Goal: Task Accomplishment & Management: Use online tool/utility

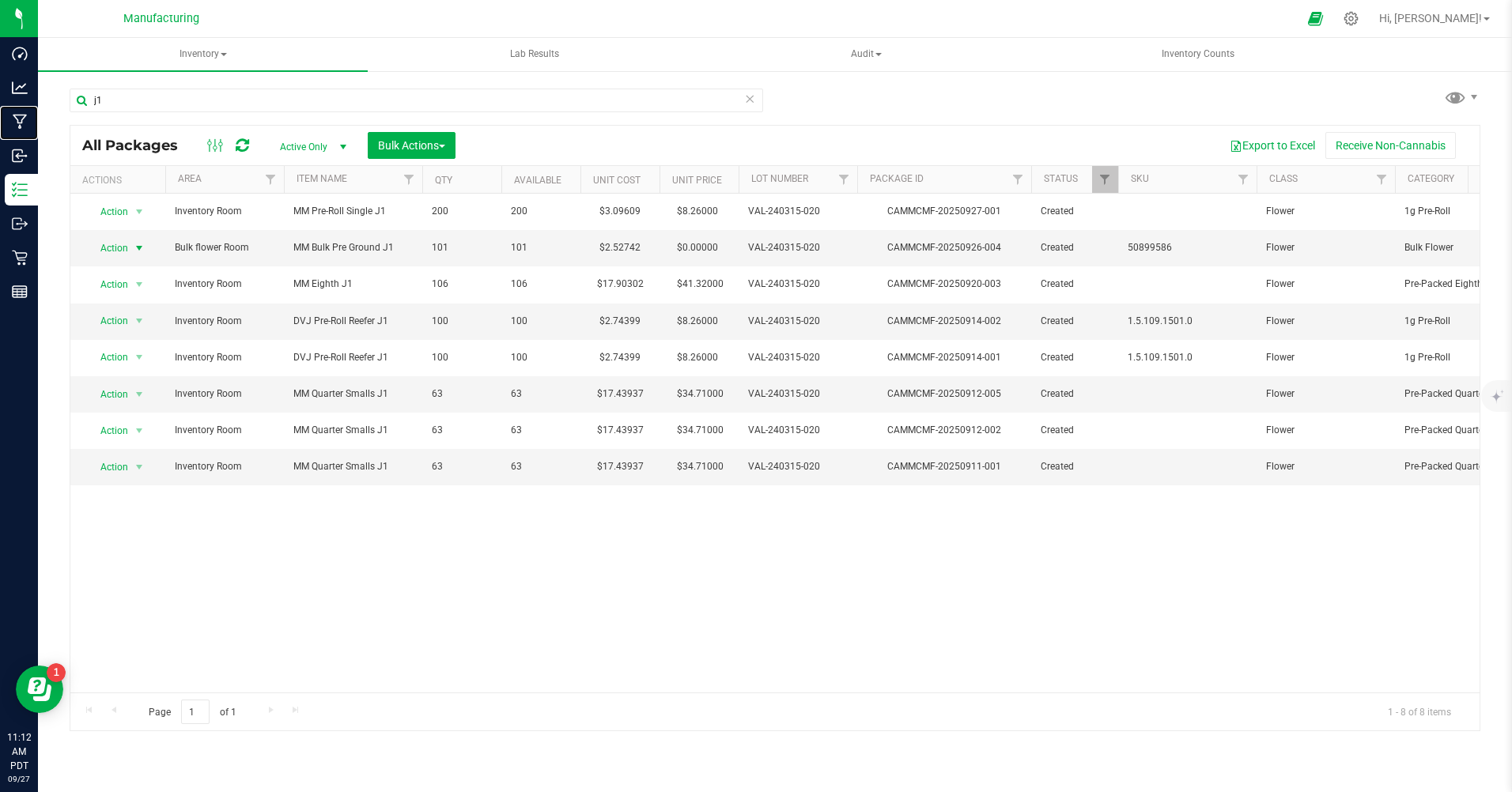
click at [16, 129] on icon at bounding box center [20, 121] width 15 height 16
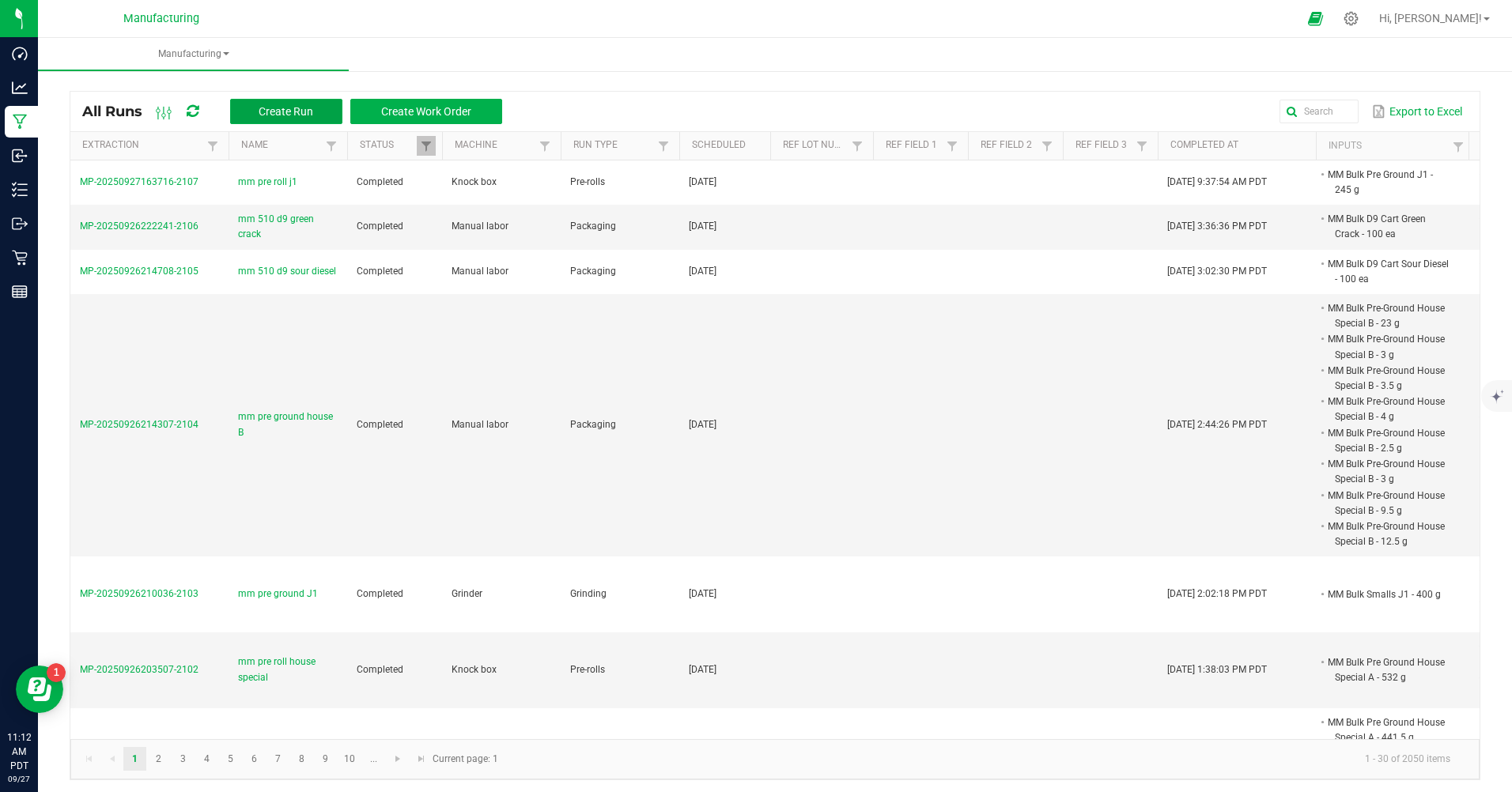
click at [264, 120] on button "Create Run" at bounding box center [286, 111] width 113 height 25
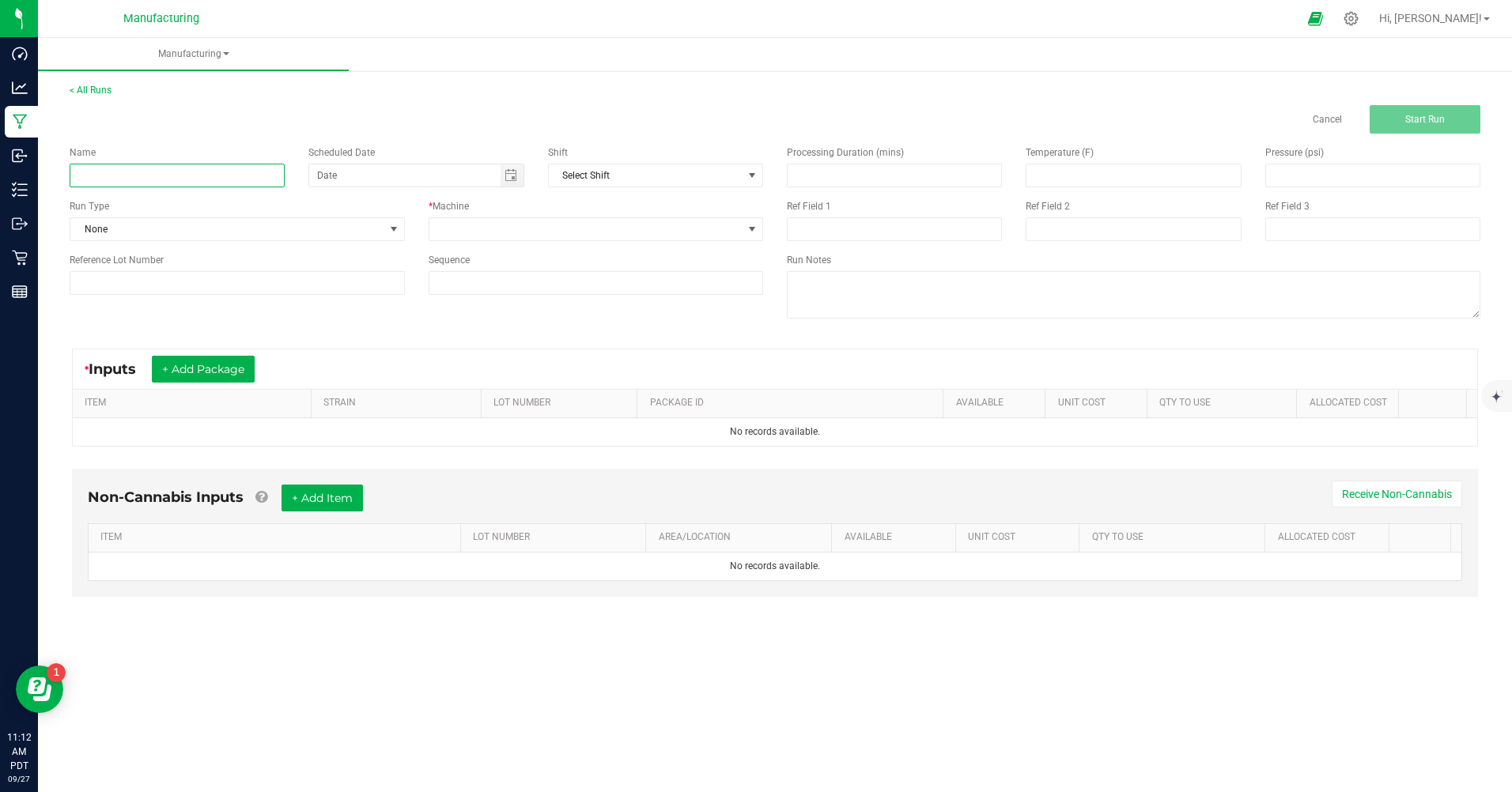
click at [210, 170] on input at bounding box center [176, 175] width 215 height 24
type input "mm eighth super silver haze"
click at [395, 227] on span at bounding box center [394, 230] width 13 height 13
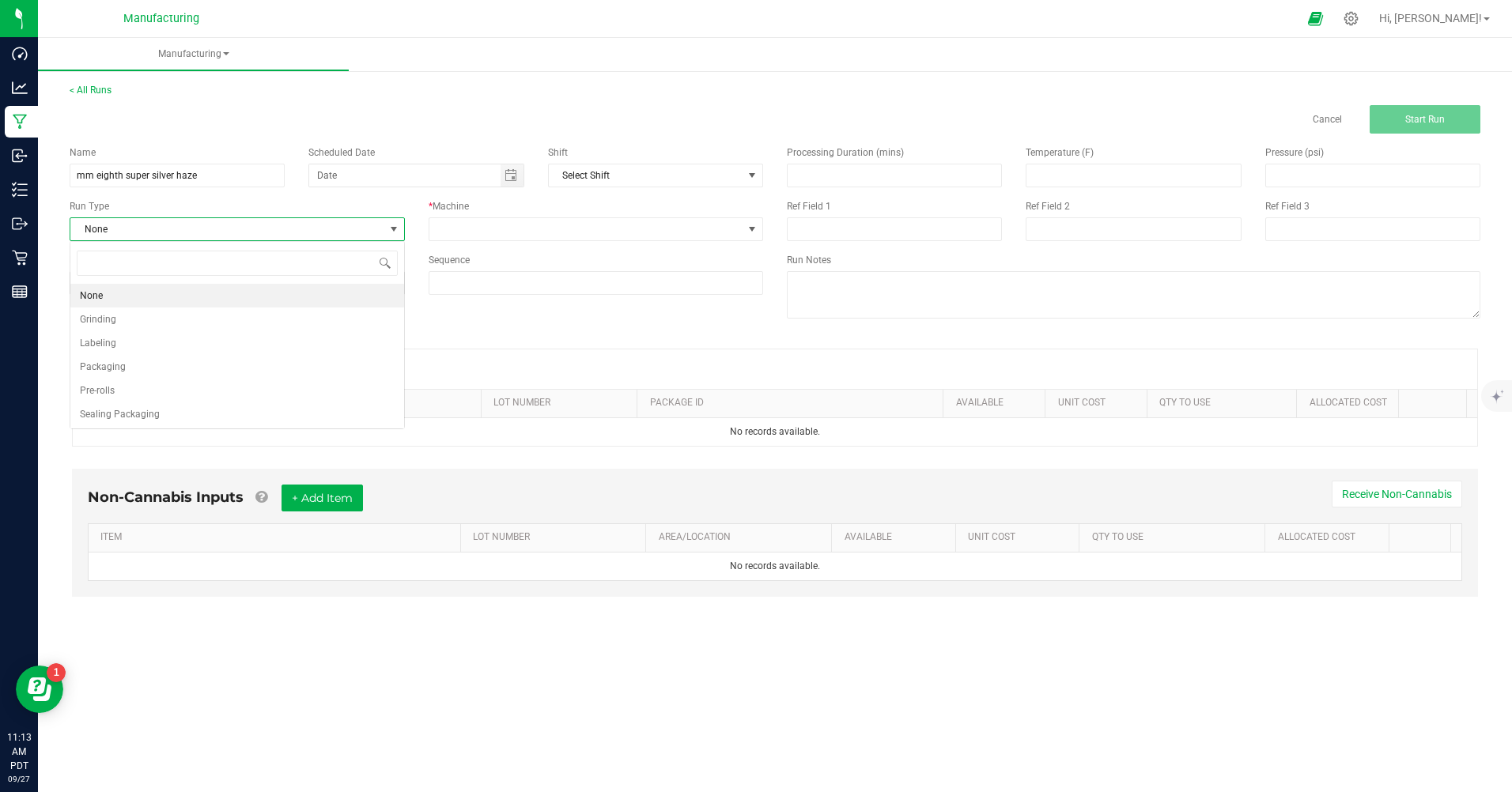
scroll to position [24, 334]
click at [111, 361] on span "Packaging" at bounding box center [102, 366] width 46 height 16
click at [510, 179] on span "Toggle calendar" at bounding box center [510, 175] width 13 height 13
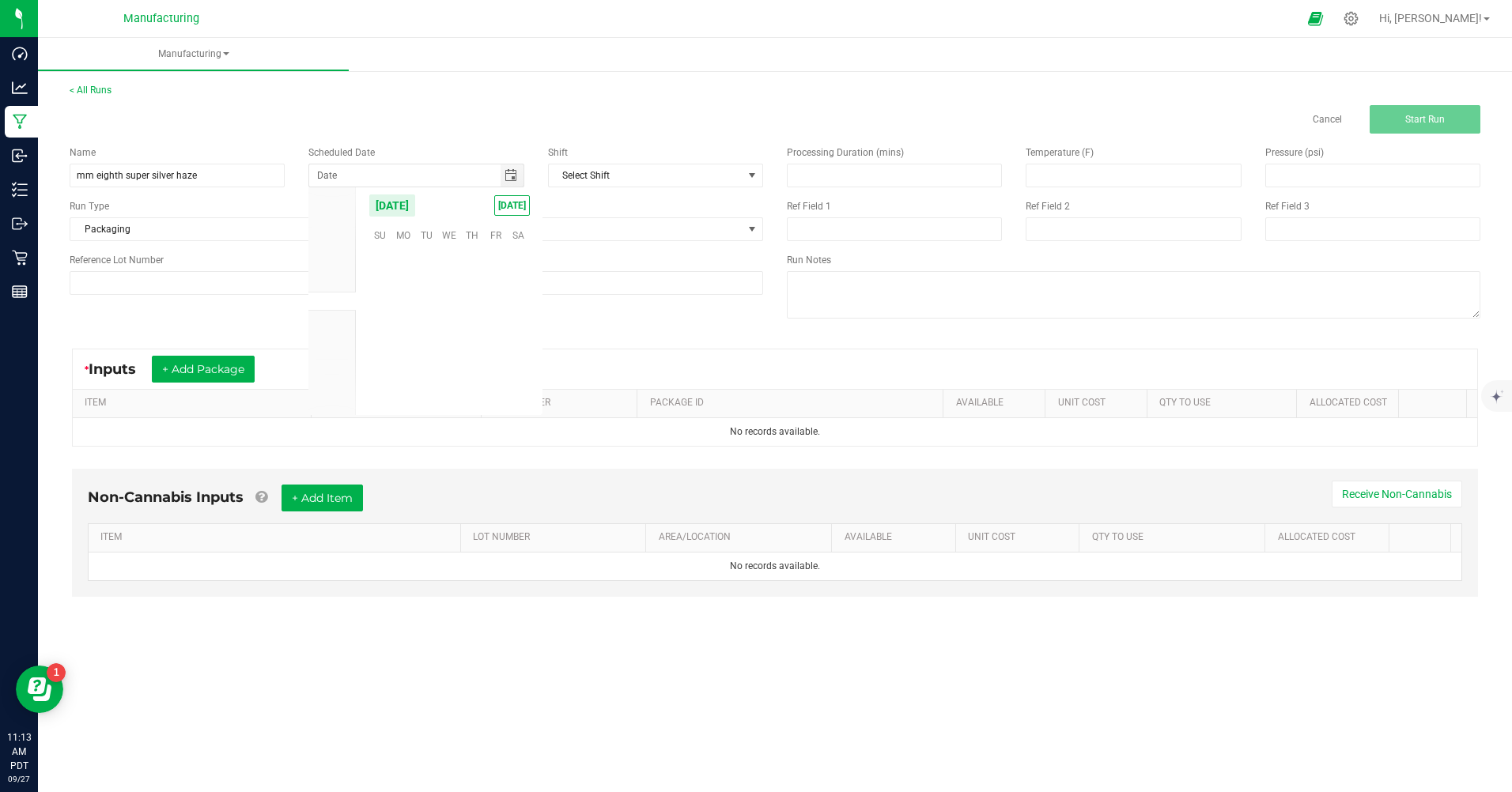
scroll to position [256444, 0]
click at [507, 204] on span "[DATE]" at bounding box center [511, 206] width 36 height 20
type input "[DATE]"
click at [556, 231] on span at bounding box center [586, 229] width 314 height 22
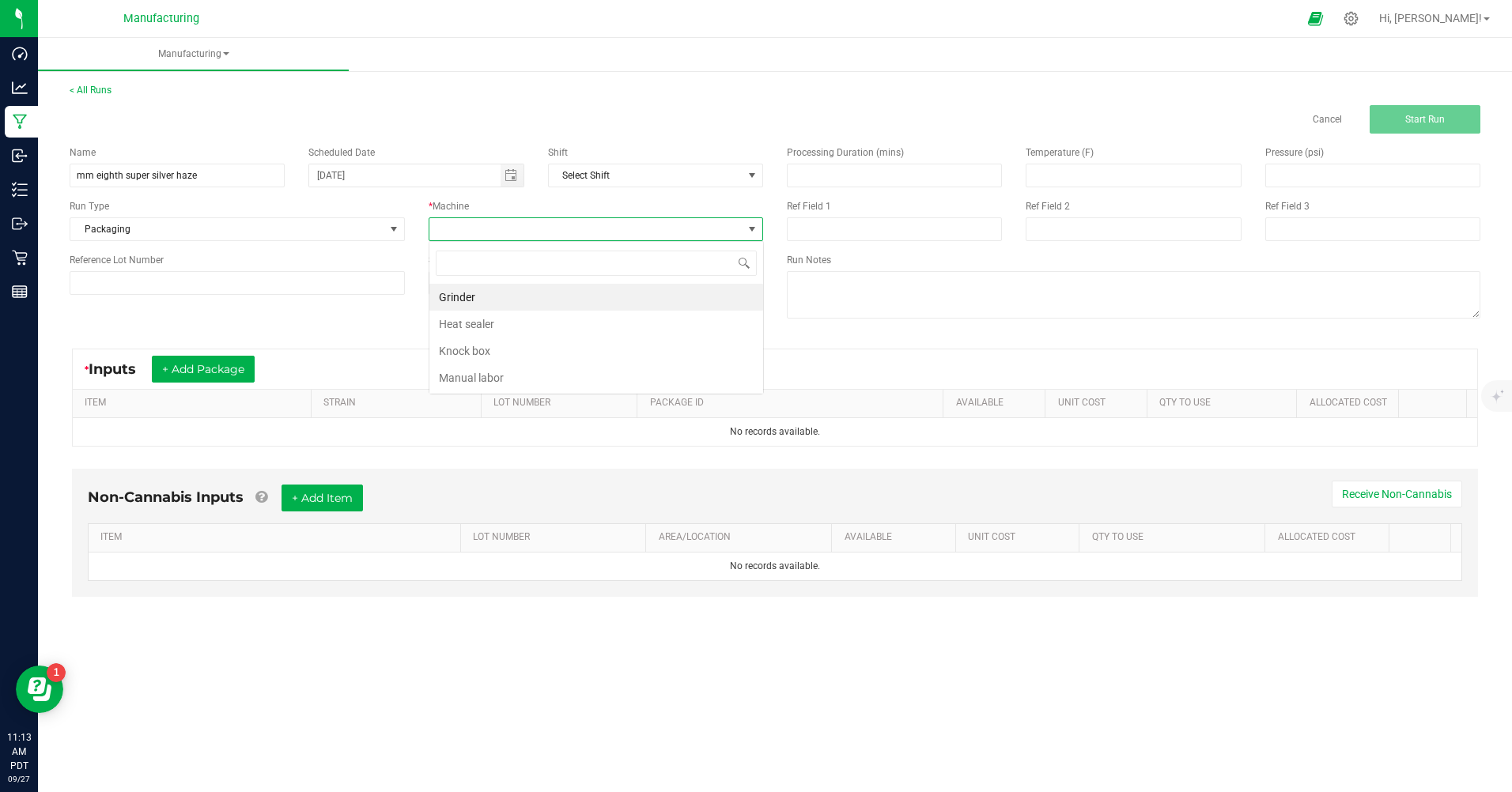
scroll to position [24, 334]
click at [500, 379] on li "Manual labor" at bounding box center [595, 378] width 333 height 27
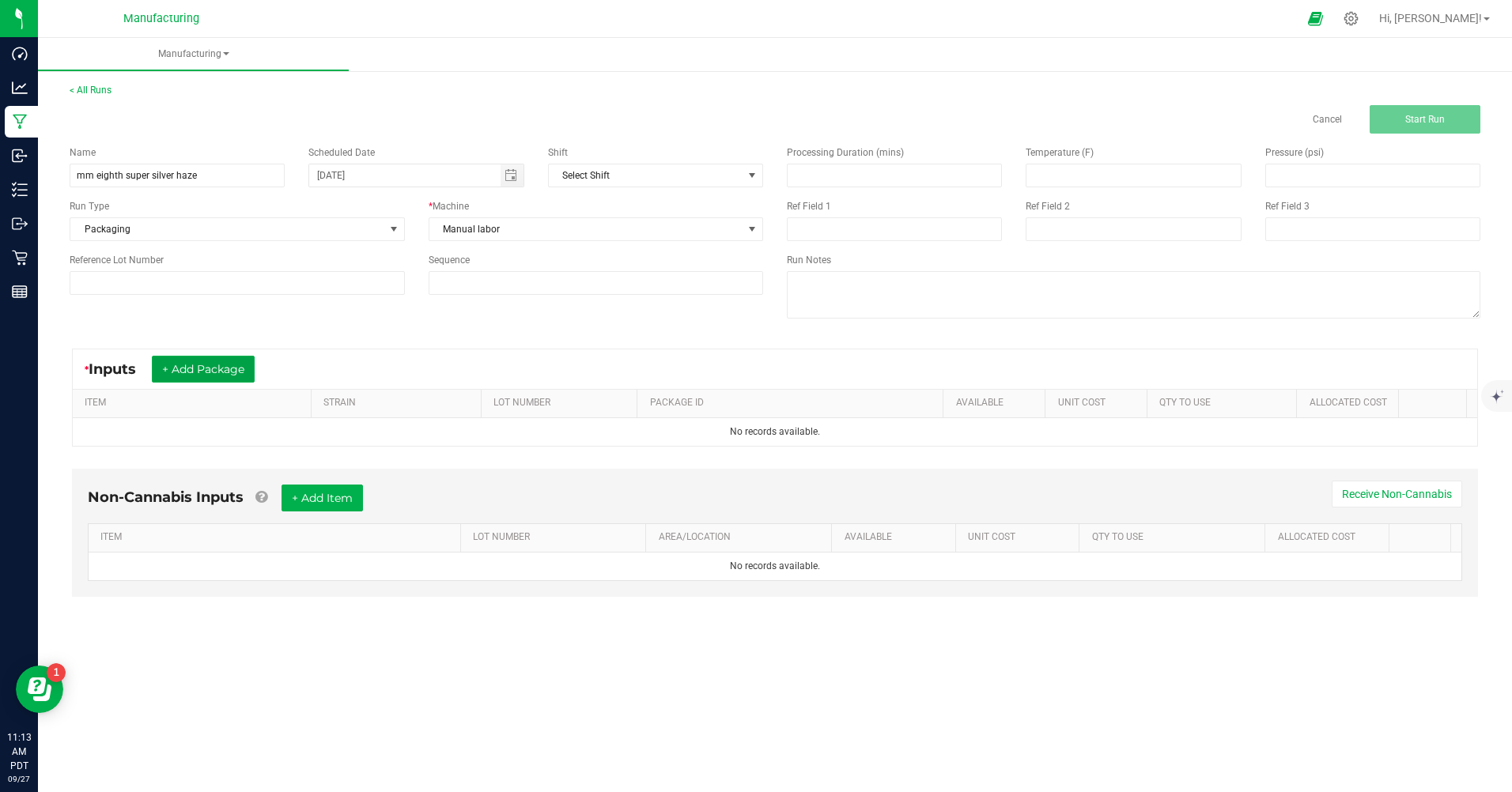
click at [197, 365] on button "+ Add Package" at bounding box center [202, 368] width 102 height 27
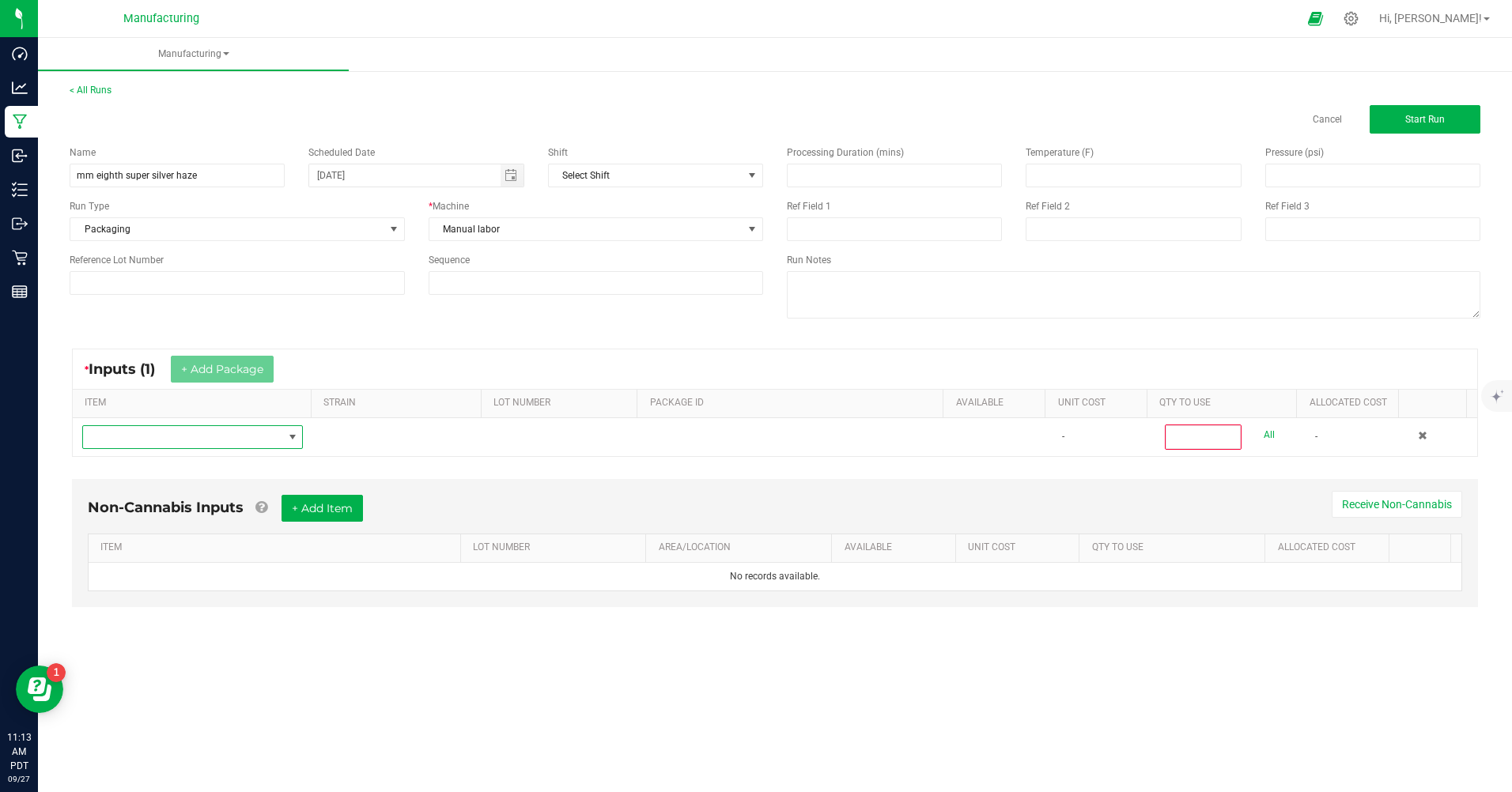
click at [179, 447] on span "NO DATA FOUND" at bounding box center [192, 438] width 221 height 24
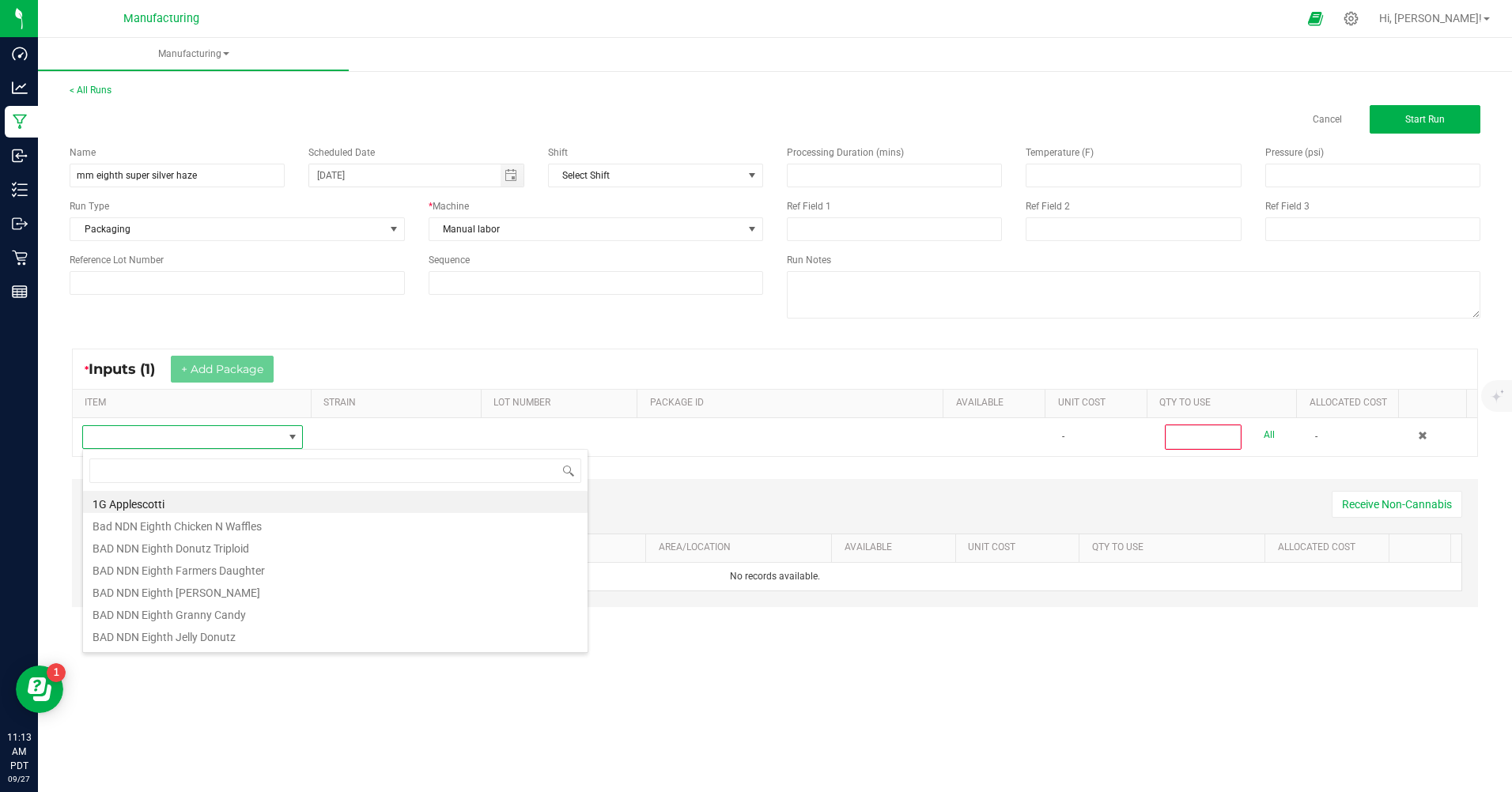
click at [179, 444] on span at bounding box center [183, 438] width 199 height 22
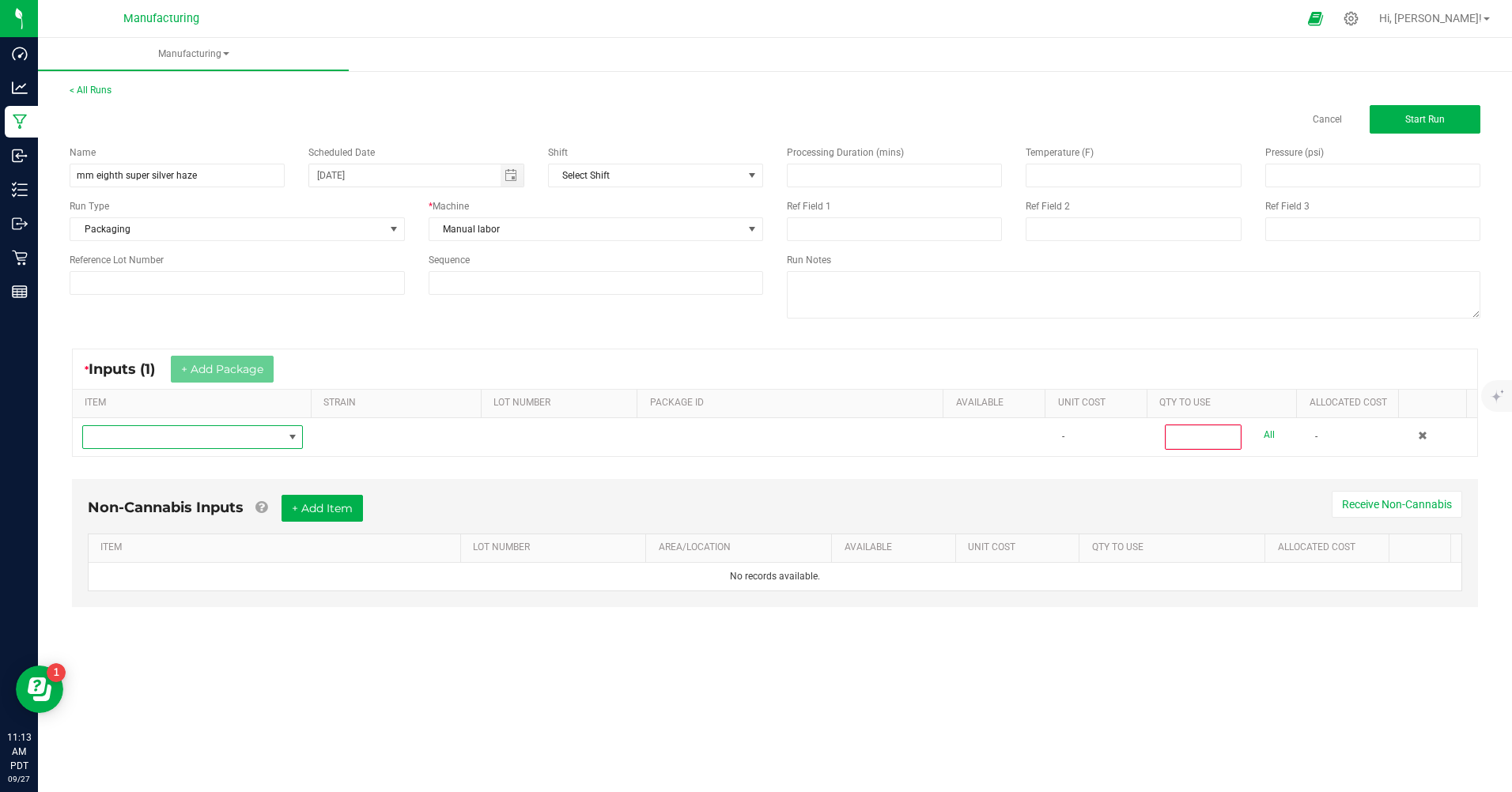
click at [179, 444] on span "NO DATA FOUND" at bounding box center [183, 438] width 199 height 22
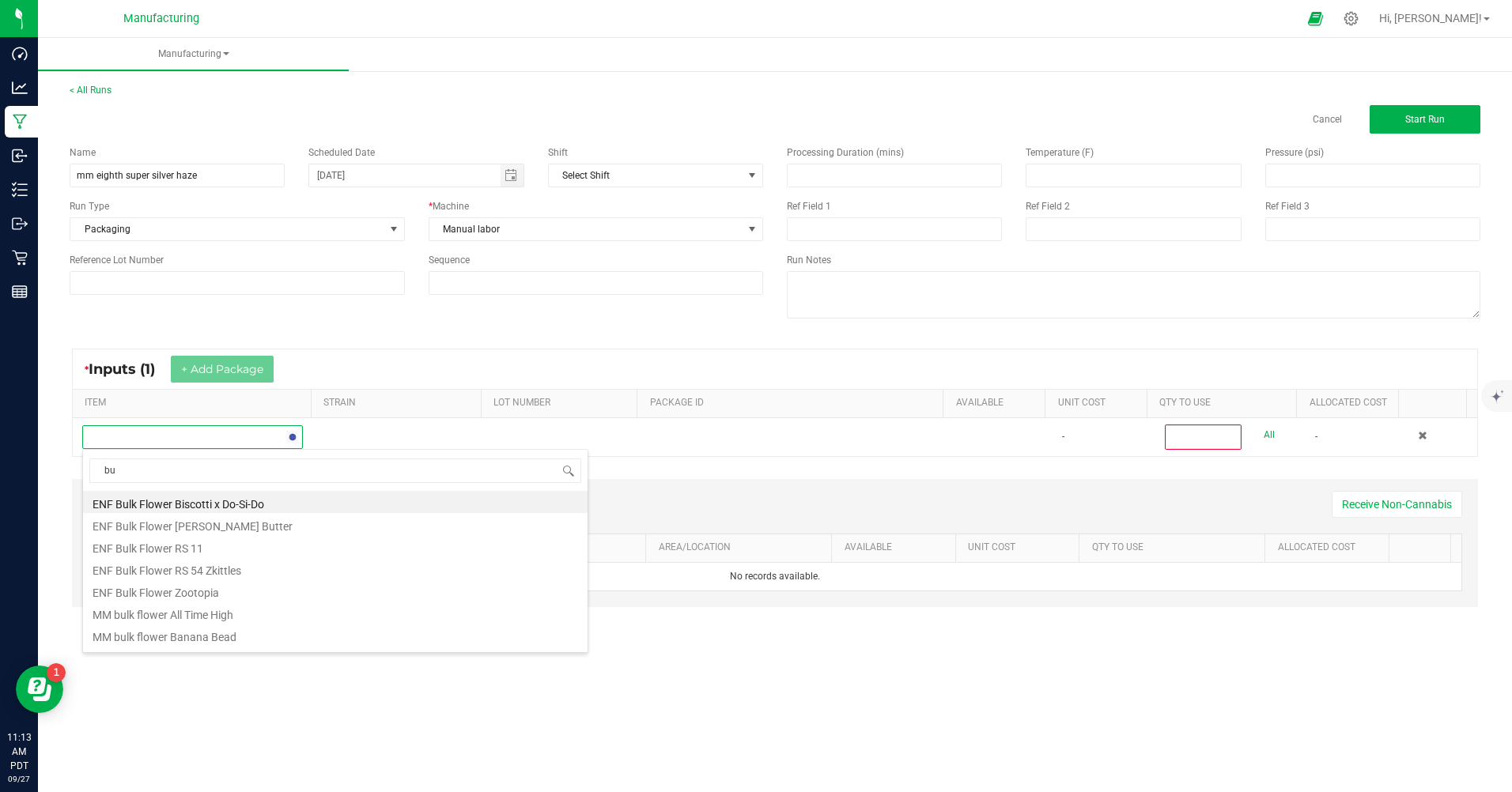
type input "b"
type input "super sil"
click at [202, 526] on li "MM Bulk Flower Super Silver Haze" at bounding box center [335, 524] width 504 height 22
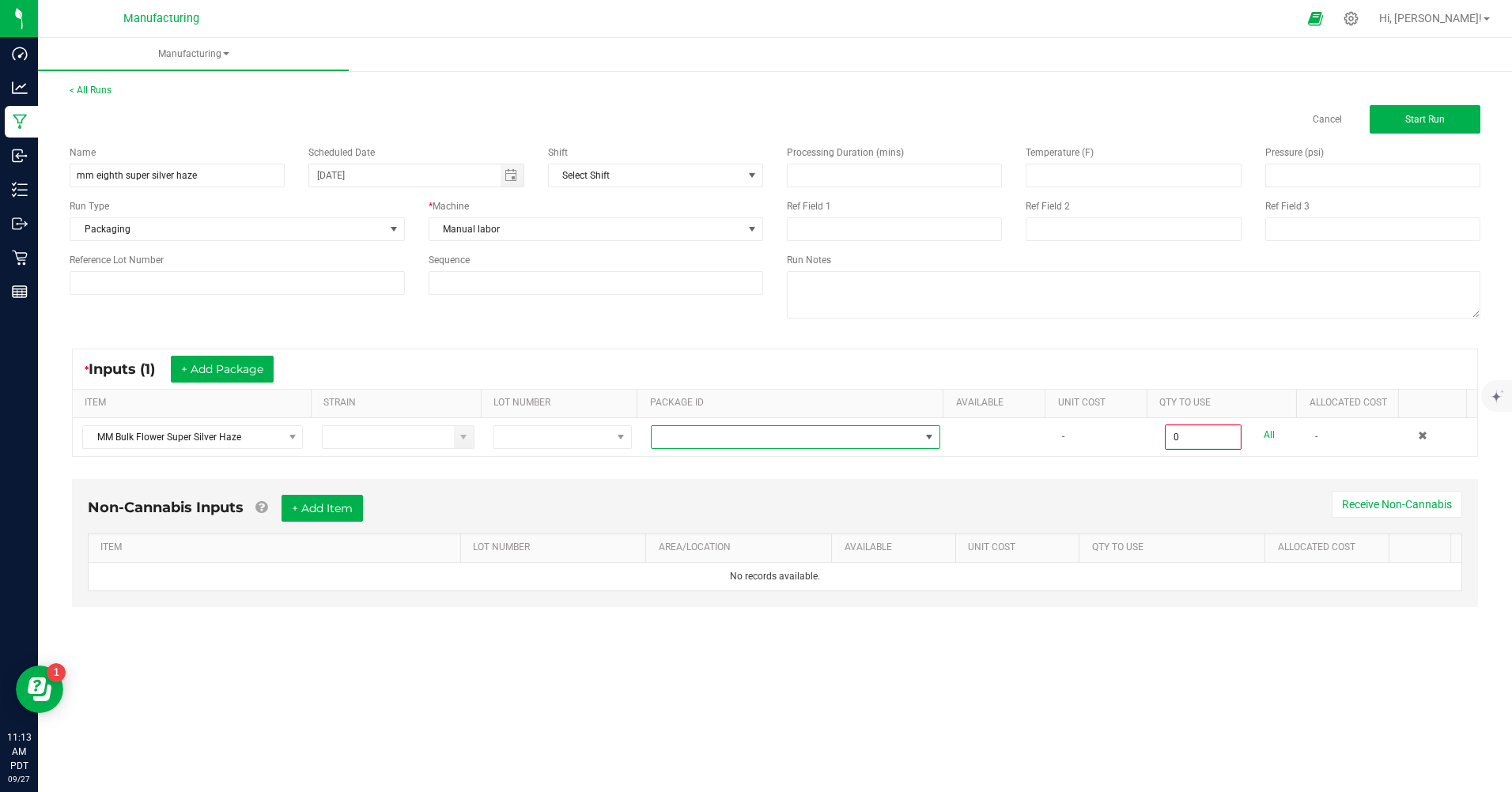
click at [919, 443] on span at bounding box center [929, 438] width 19 height 22
drag, startPoint x: 679, startPoint y: 512, endPoint x: 670, endPoint y: 516, distance: 9.8
click at [670, 516] on li "CAMMCMF-20250822-316" at bounding box center [789, 504] width 285 height 27
click at [1264, 436] on link "All" at bounding box center [1269, 435] width 11 height 21
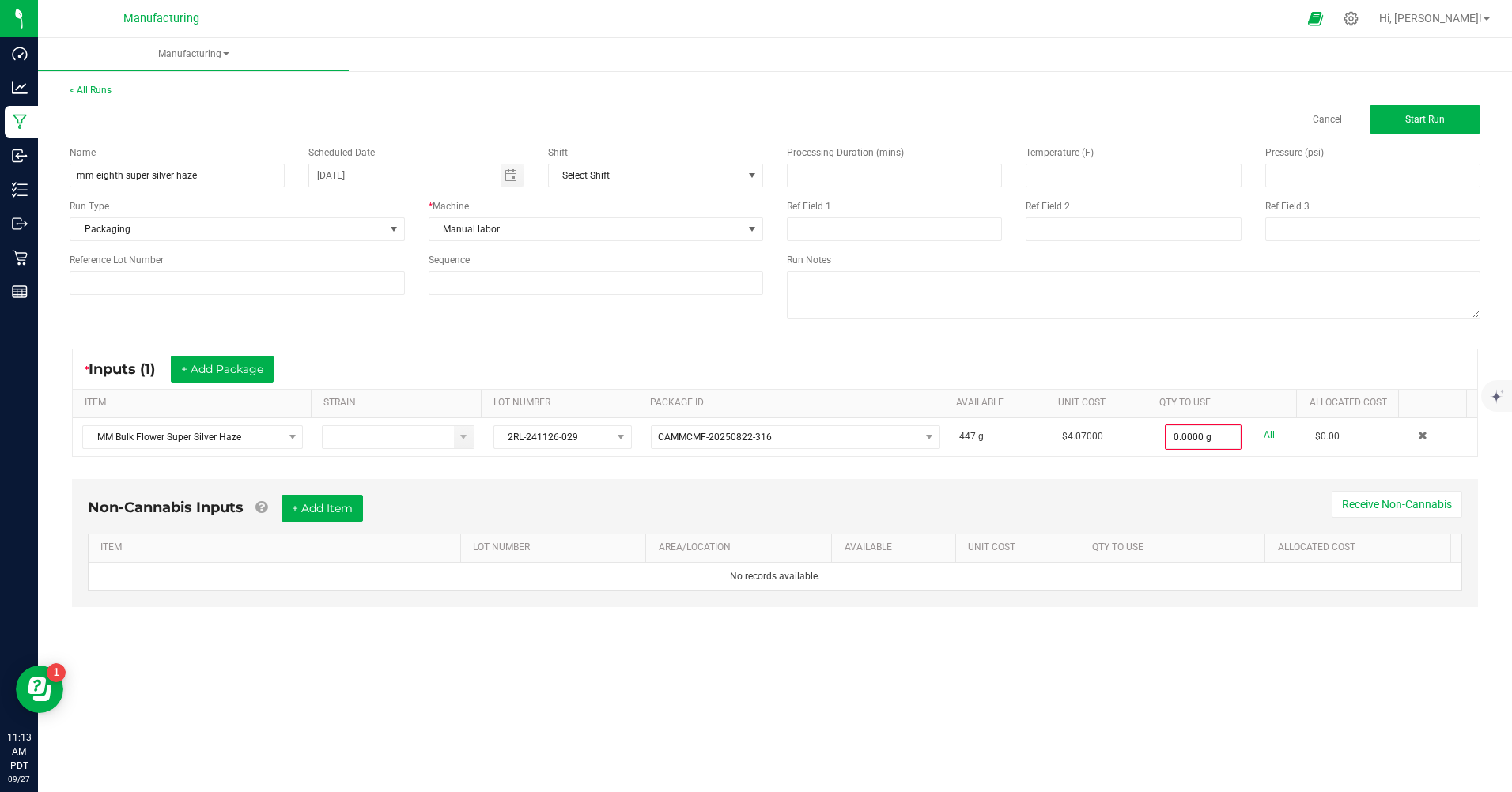
type input "447.0000 g"
click at [1436, 114] on span "Start Run" at bounding box center [1424, 119] width 40 height 11
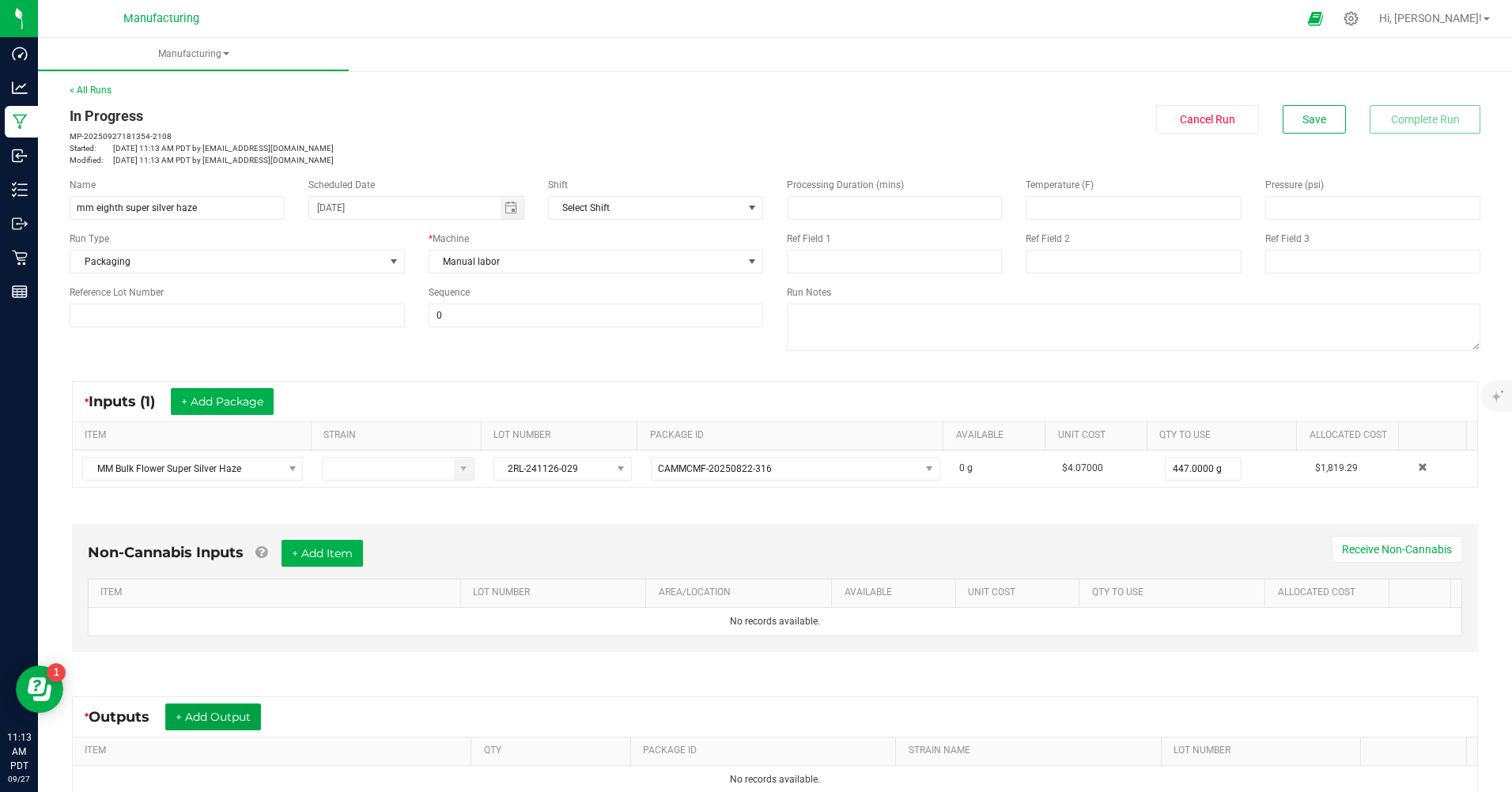
click at [190, 721] on button "+ Add Output" at bounding box center [213, 716] width 96 height 27
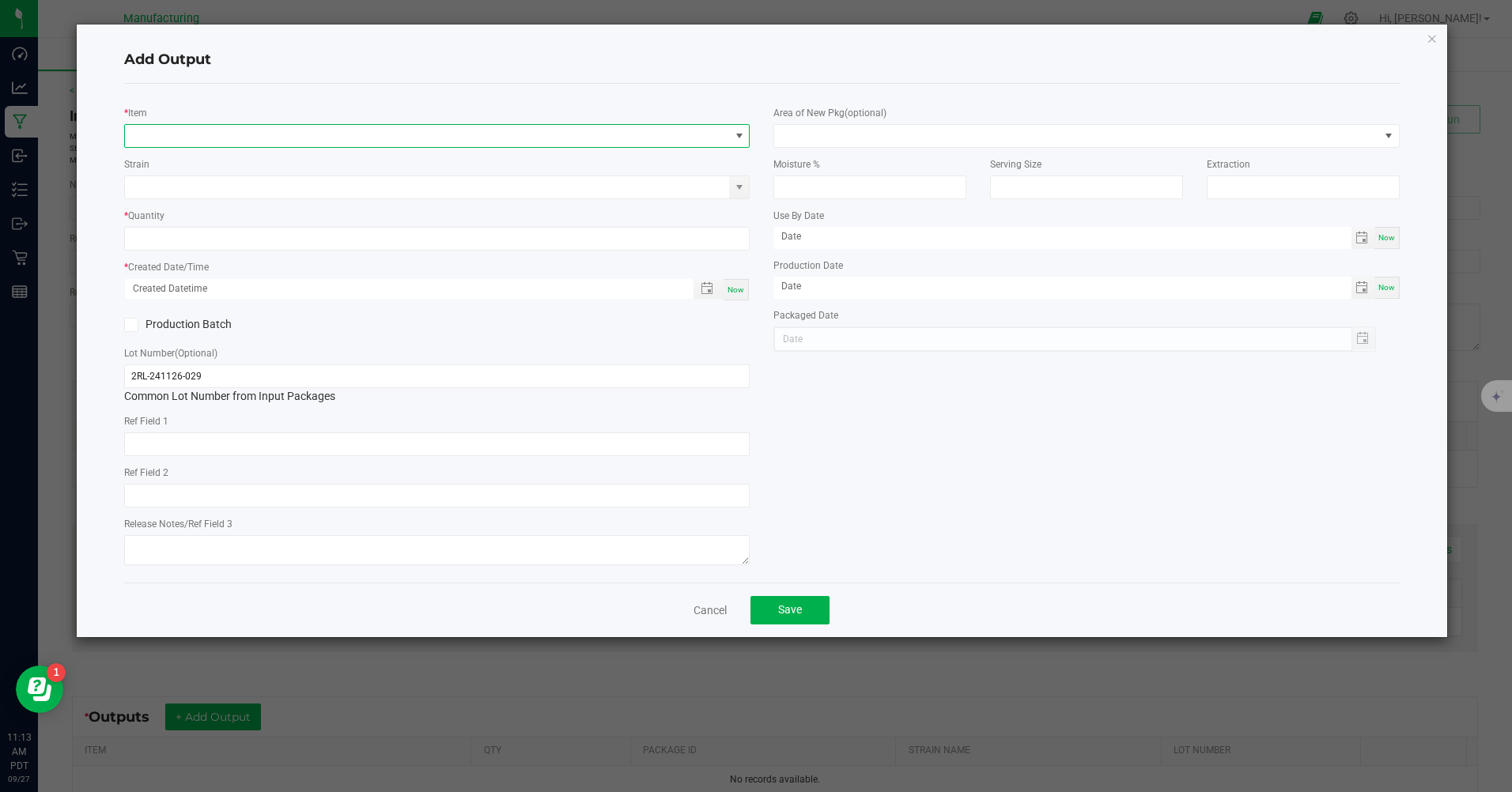
click at [252, 138] on span "NO DATA FOUND" at bounding box center [426, 136] width 604 height 22
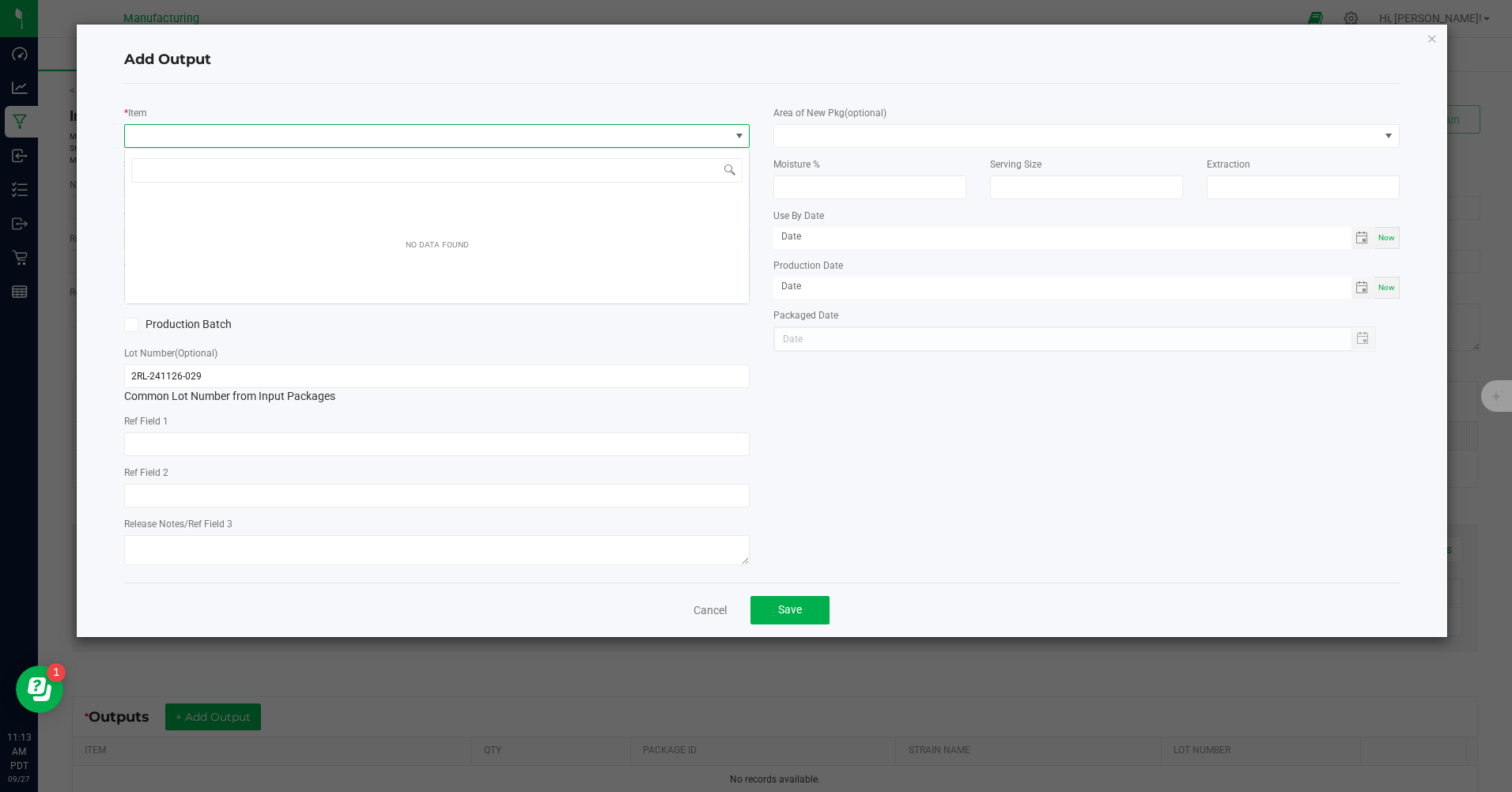
scroll to position [24, 625]
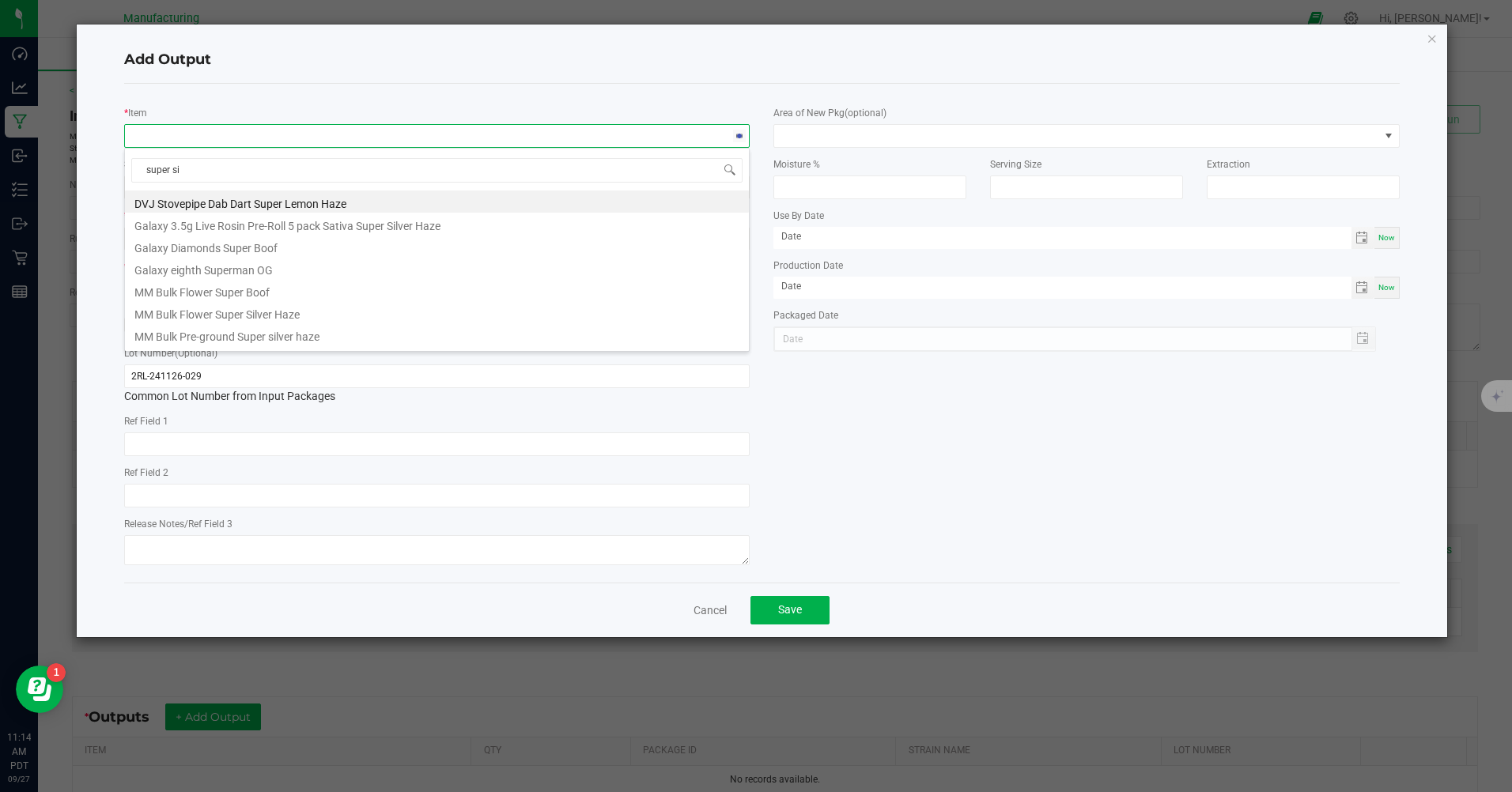
type input "super sil"
click at [212, 297] on li "MM Eight Super Silver Haze" at bounding box center [437, 290] width 624 height 22
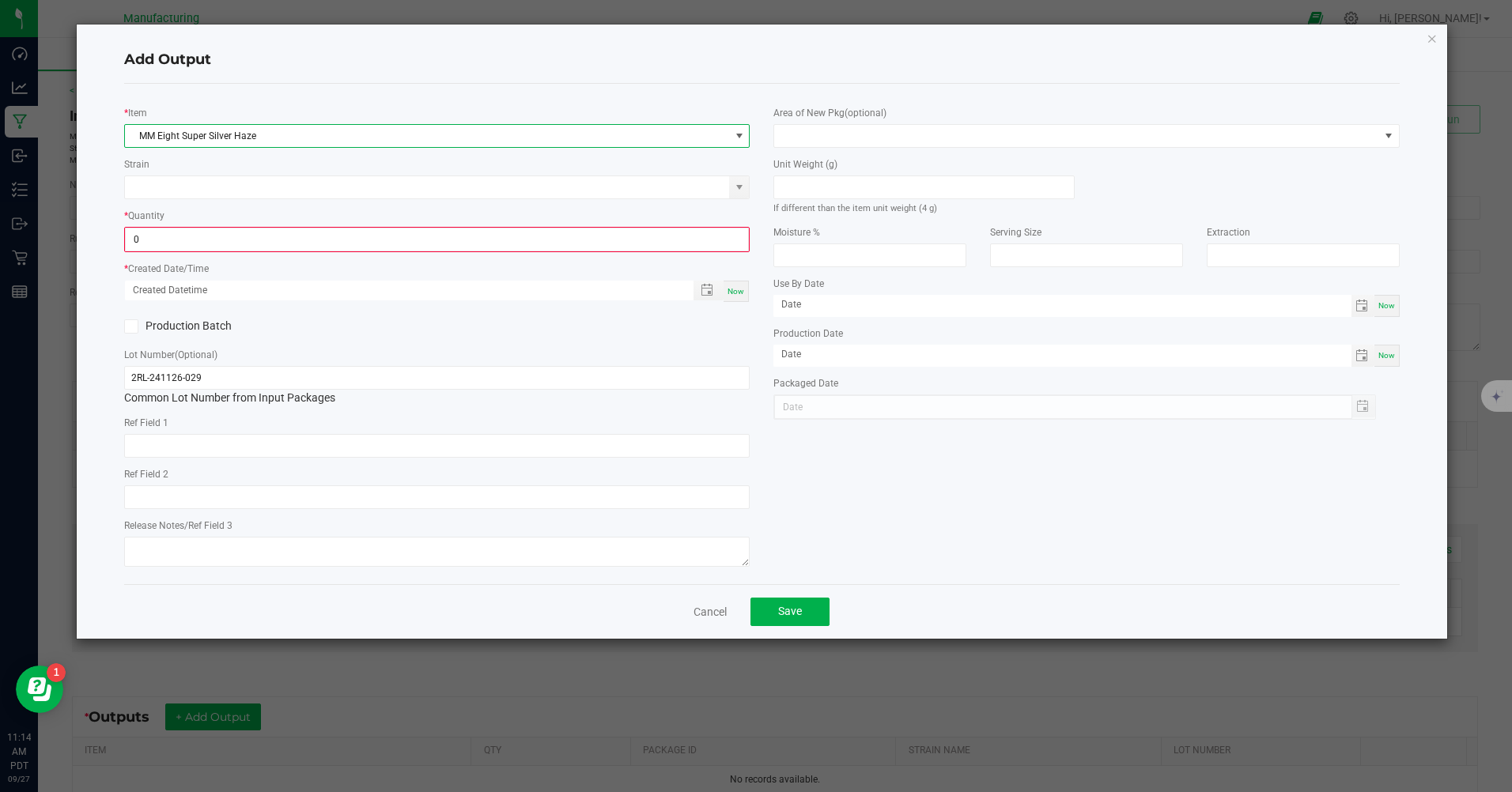
click at [212, 241] on input "0" at bounding box center [437, 240] width 622 height 22
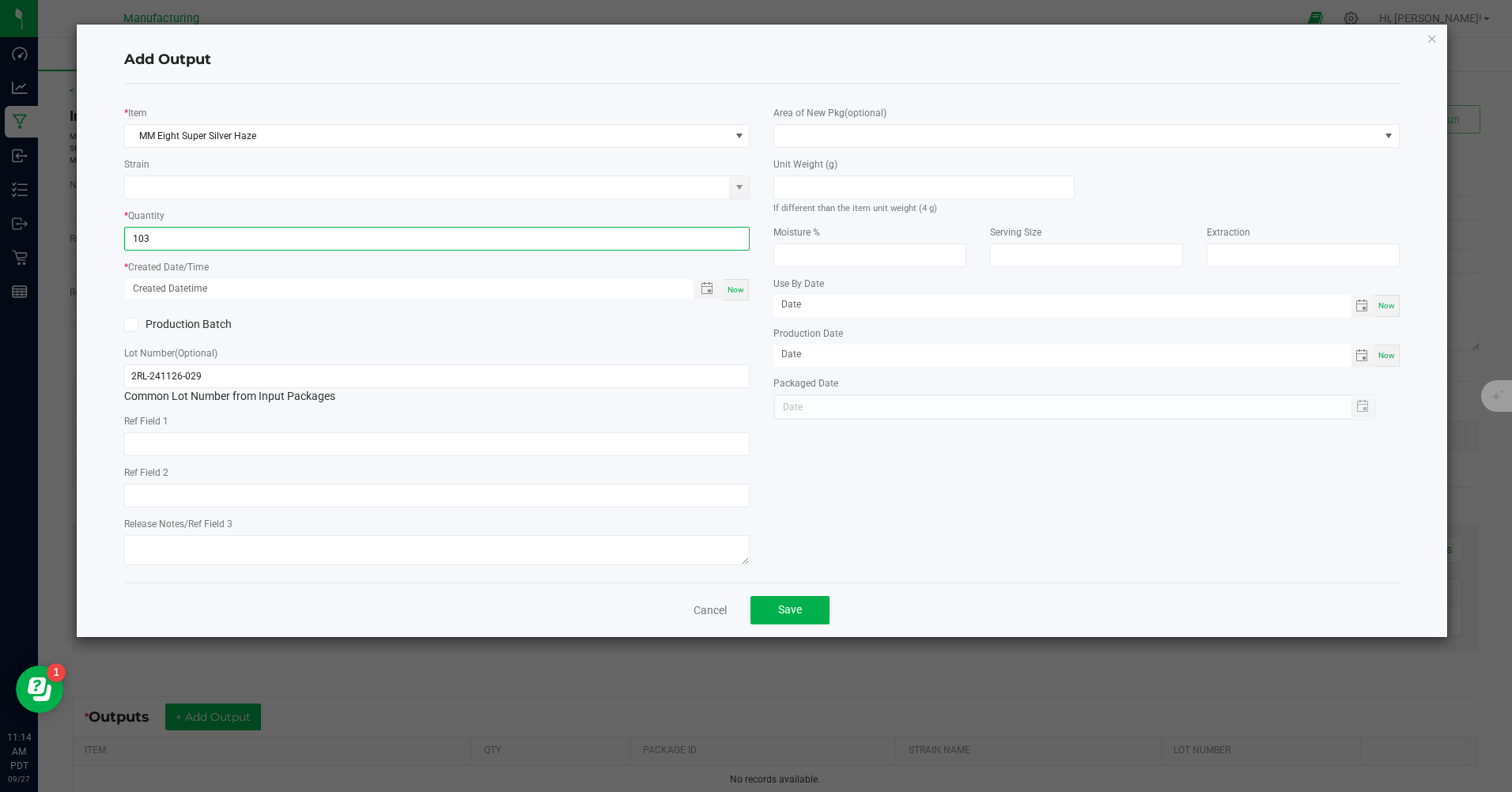
type input "103 ea"
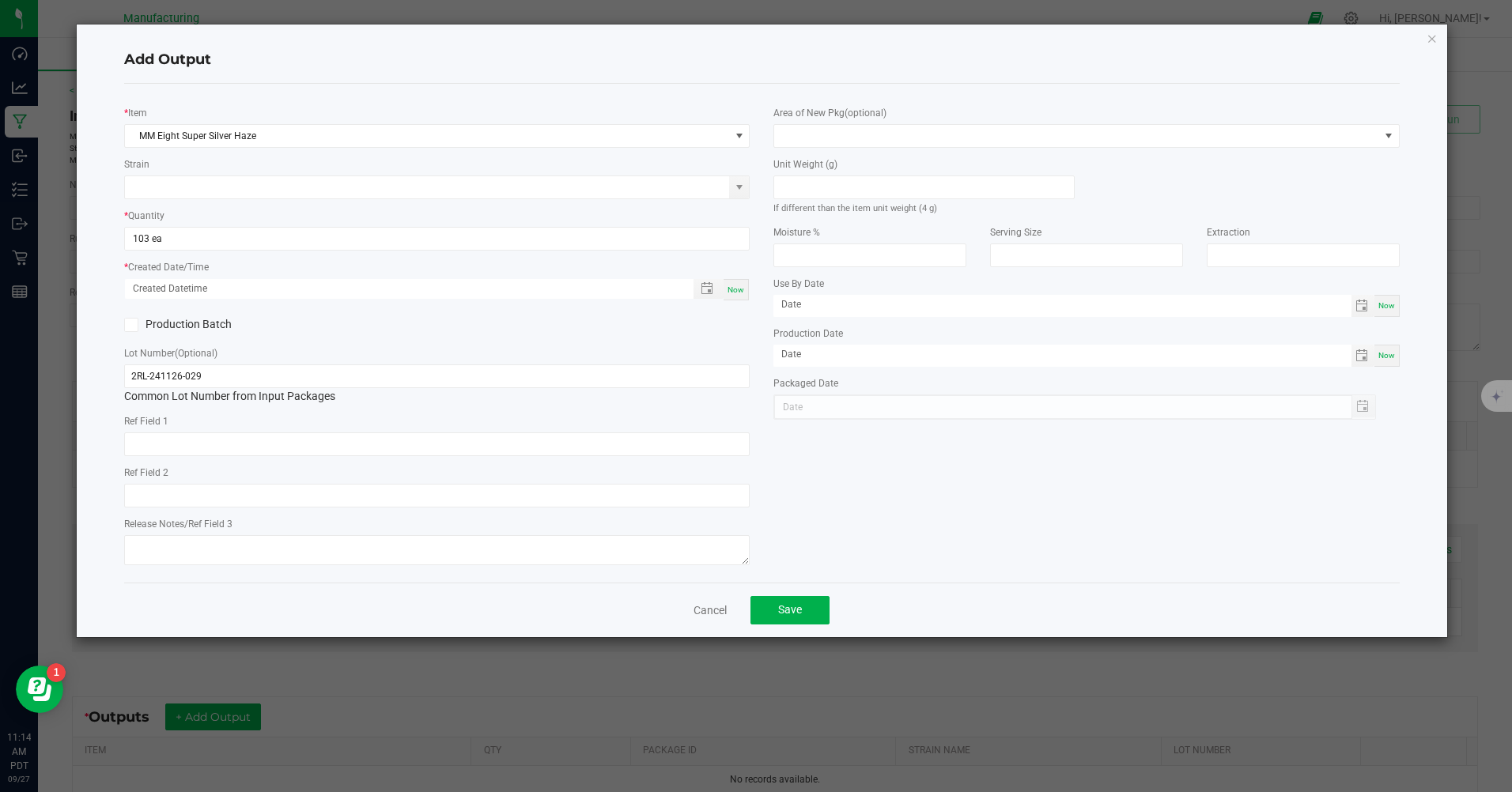
click at [735, 289] on span "Now" at bounding box center [736, 289] width 17 height 8
type input "[DATE] 11:14 AM"
type input "[DATE]"
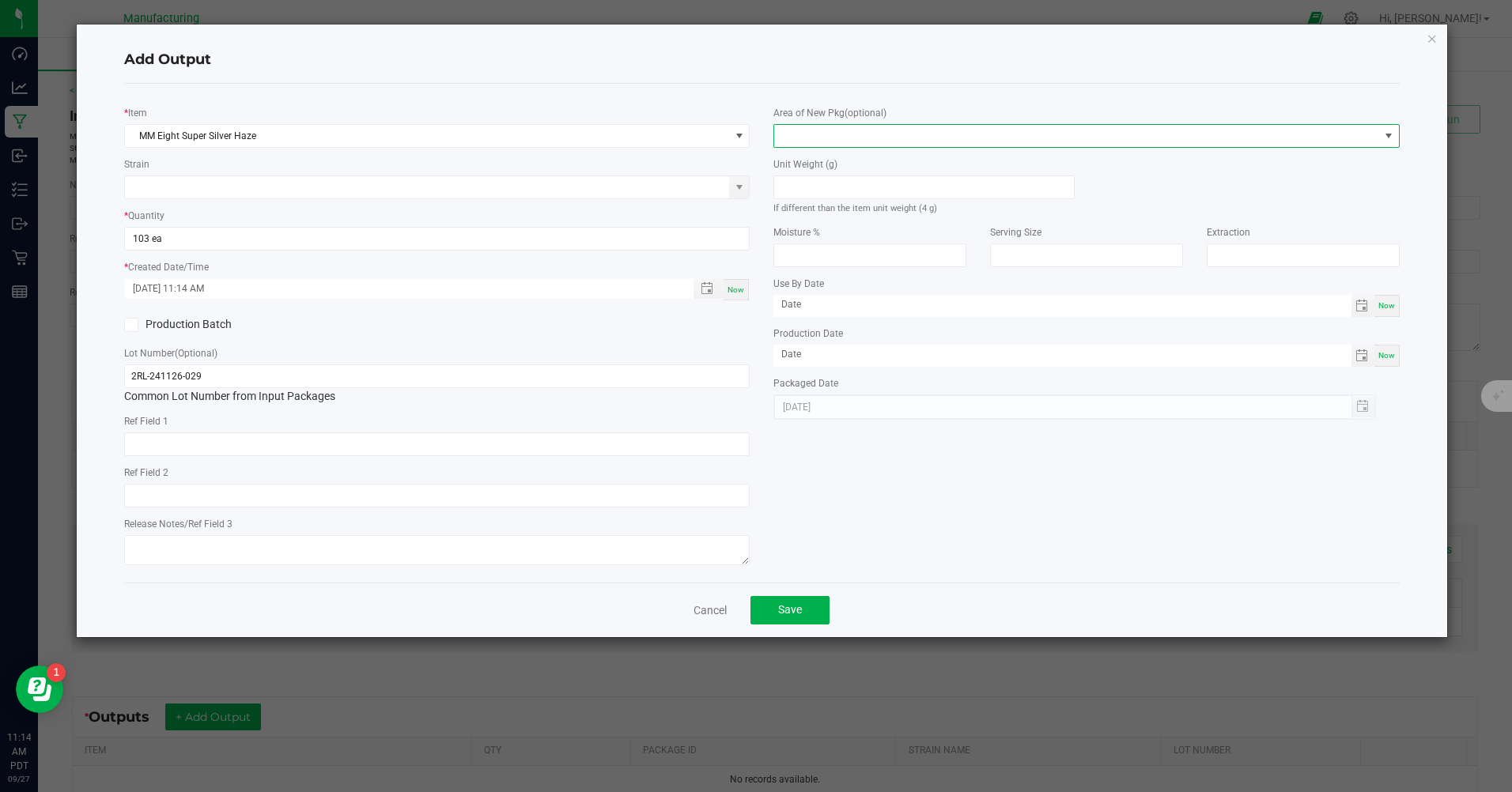
click at [946, 135] on span at bounding box center [1075, 136] width 604 height 22
click at [810, 339] on li "Inventory Room" at bounding box center [1086, 338] width 624 height 27
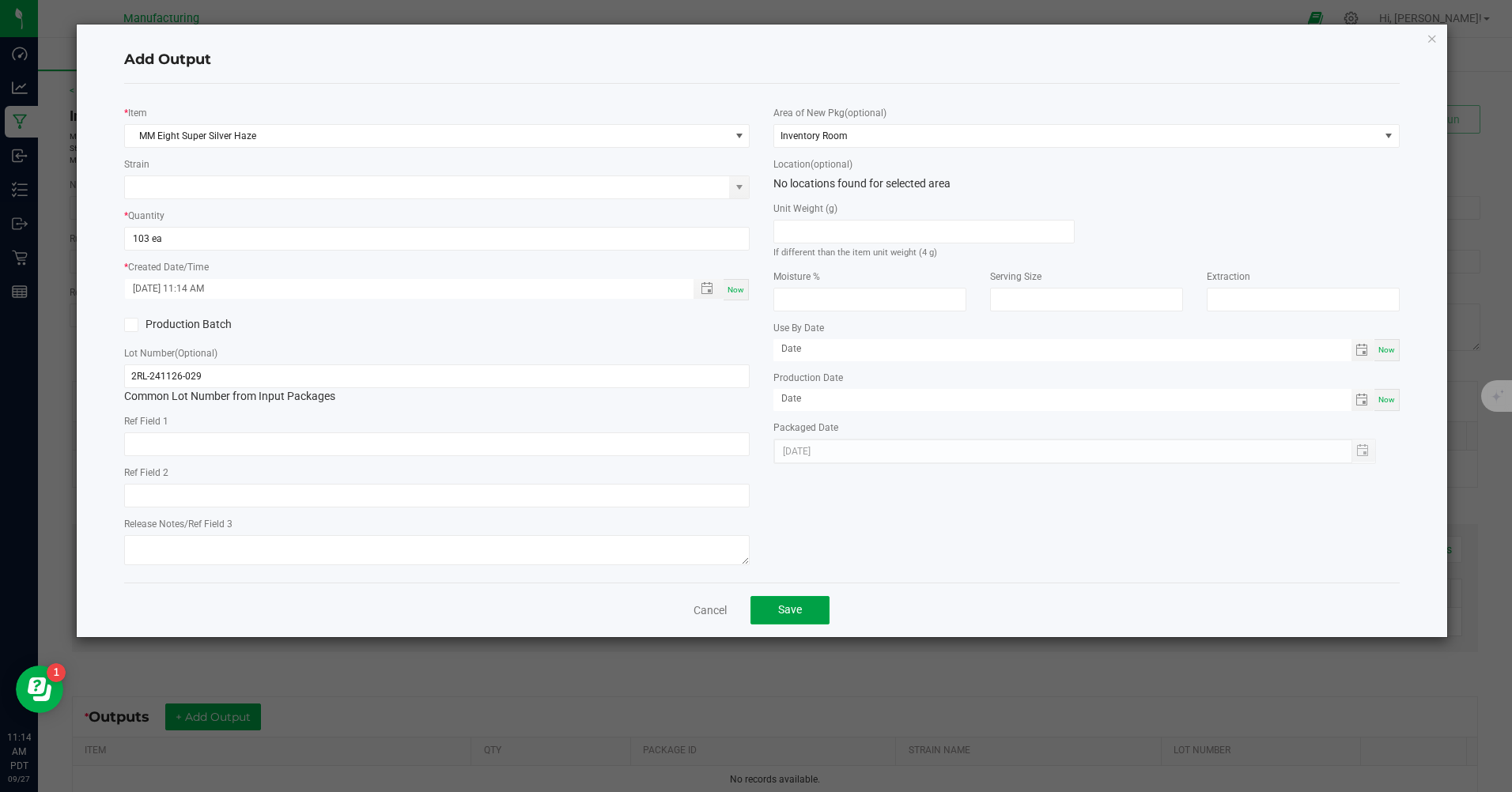
click at [782, 612] on span "Save" at bounding box center [790, 609] width 24 height 13
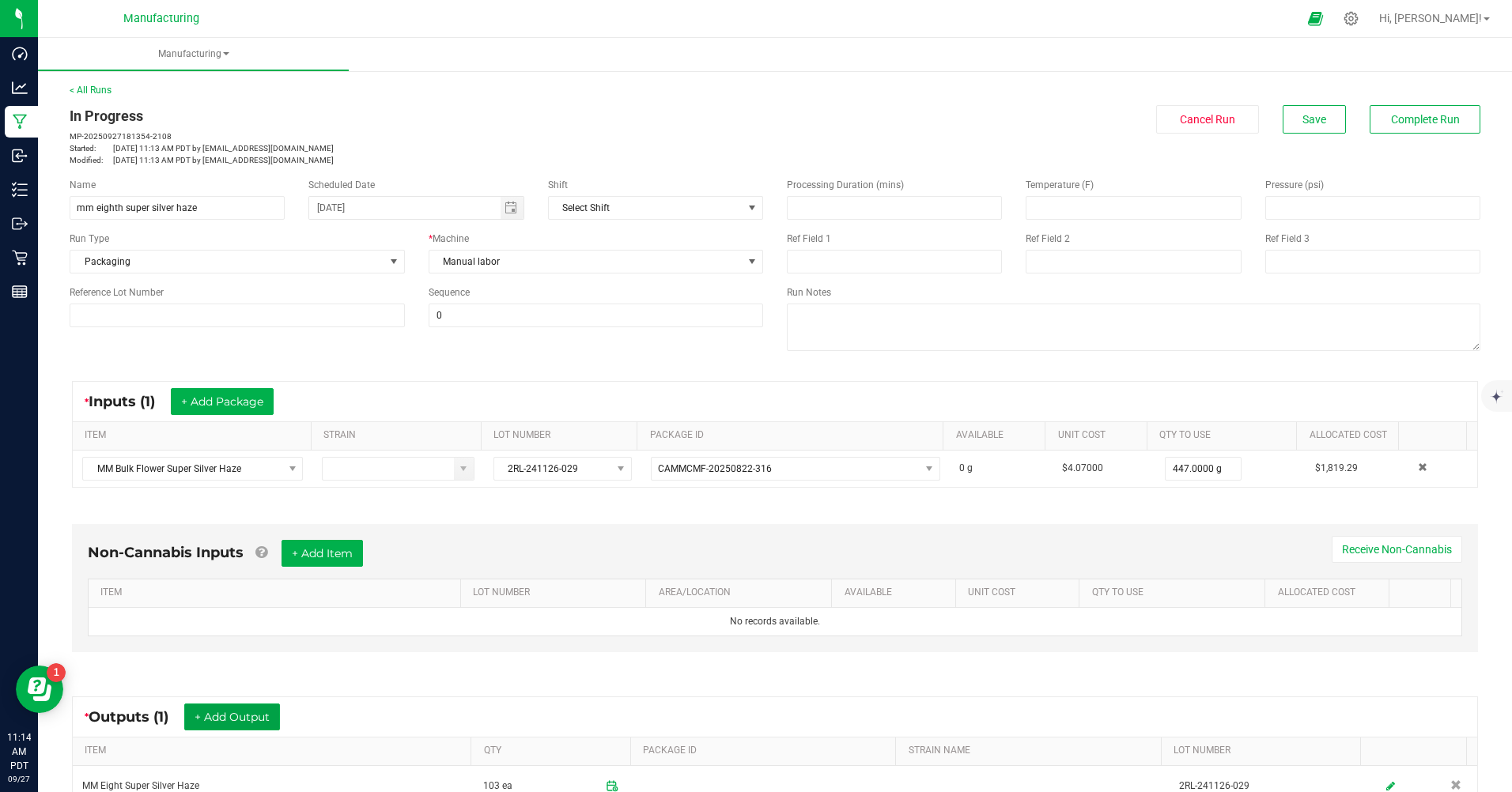
scroll to position [196, 0]
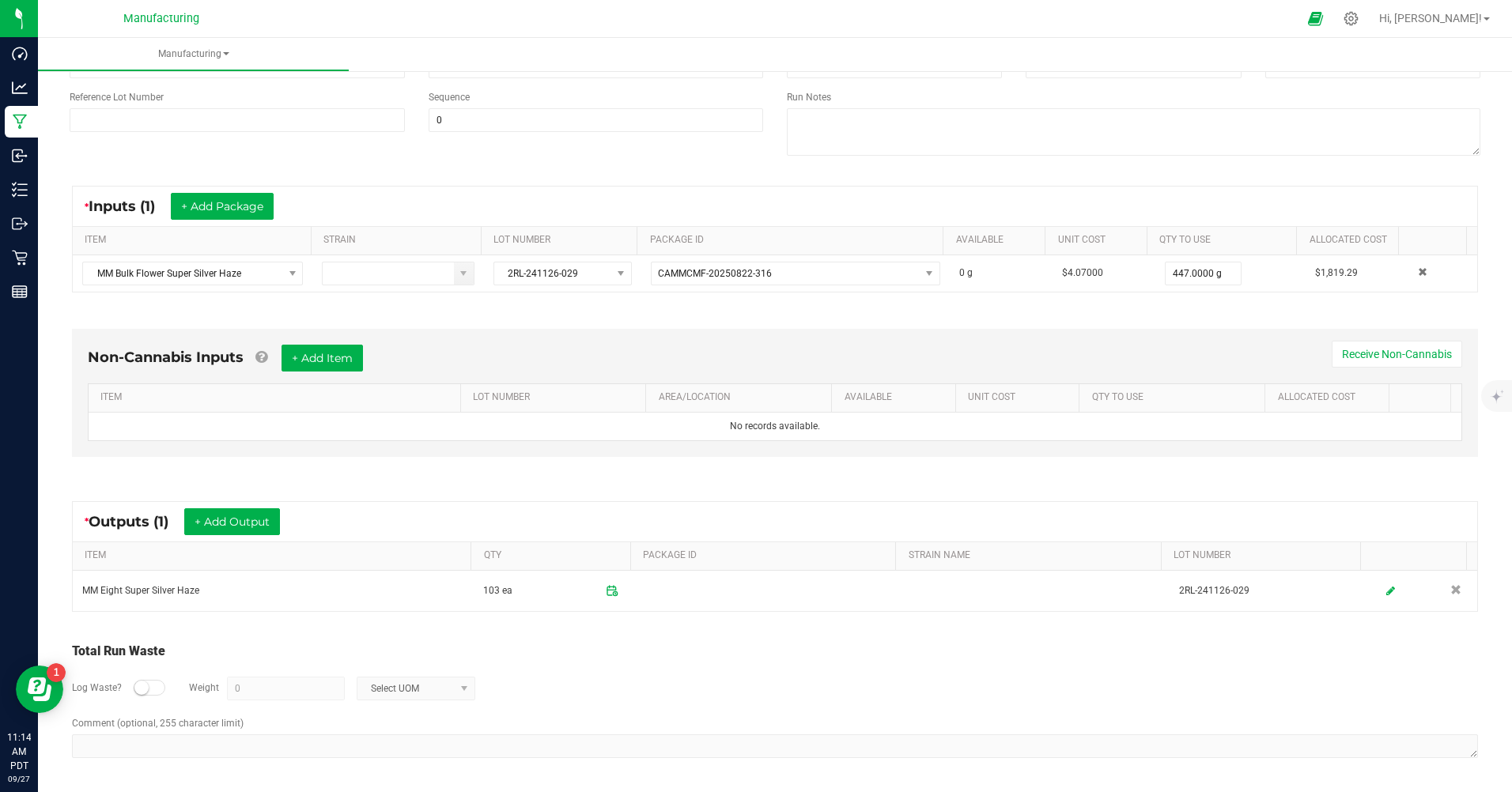
click at [158, 685] on div at bounding box center [150, 688] width 31 height 16
click at [272, 682] on input "0" at bounding box center [286, 689] width 116 height 22
click at [399, 675] on div "Log Waste? Weight 12.5 Select UOM" at bounding box center [774, 689] width 1406 height 55
click at [408, 686] on span "Select UOM" at bounding box center [405, 689] width 97 height 22
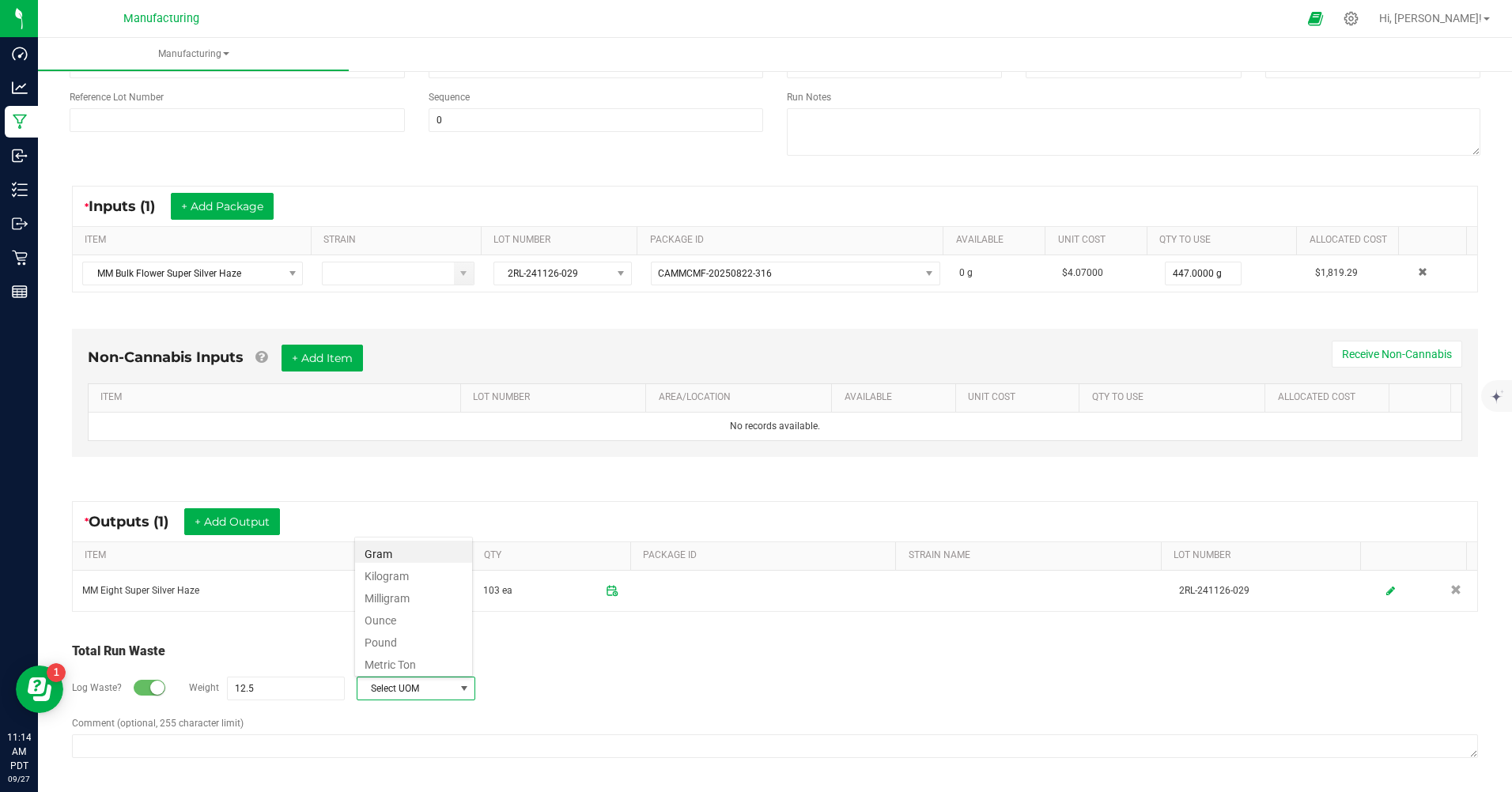
click at [415, 543] on li "Gram" at bounding box center [414, 552] width 117 height 22
type input "12.5 g"
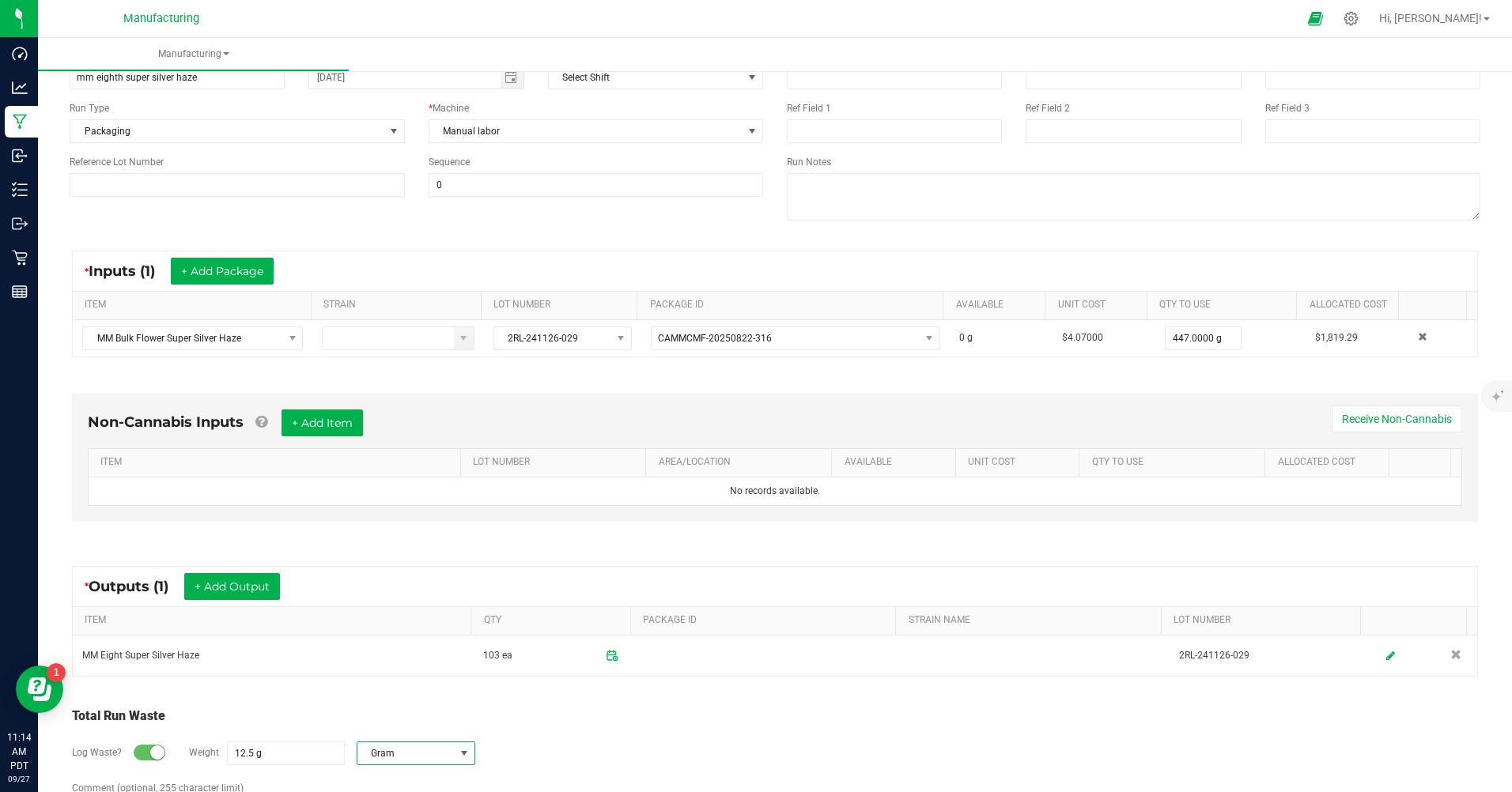
scroll to position [0, 0]
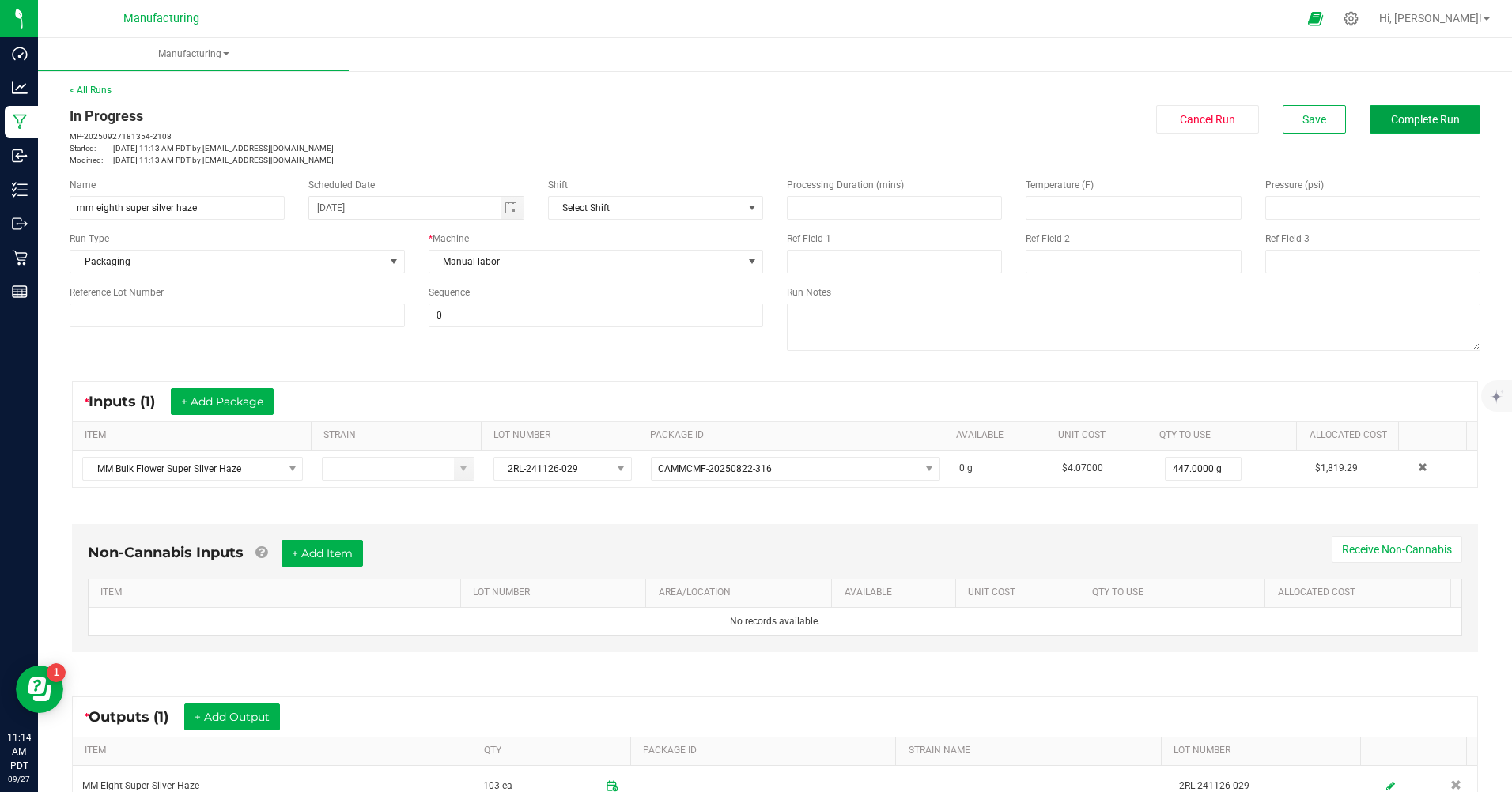
click at [1409, 116] on span "Complete Run" at bounding box center [1424, 119] width 69 height 13
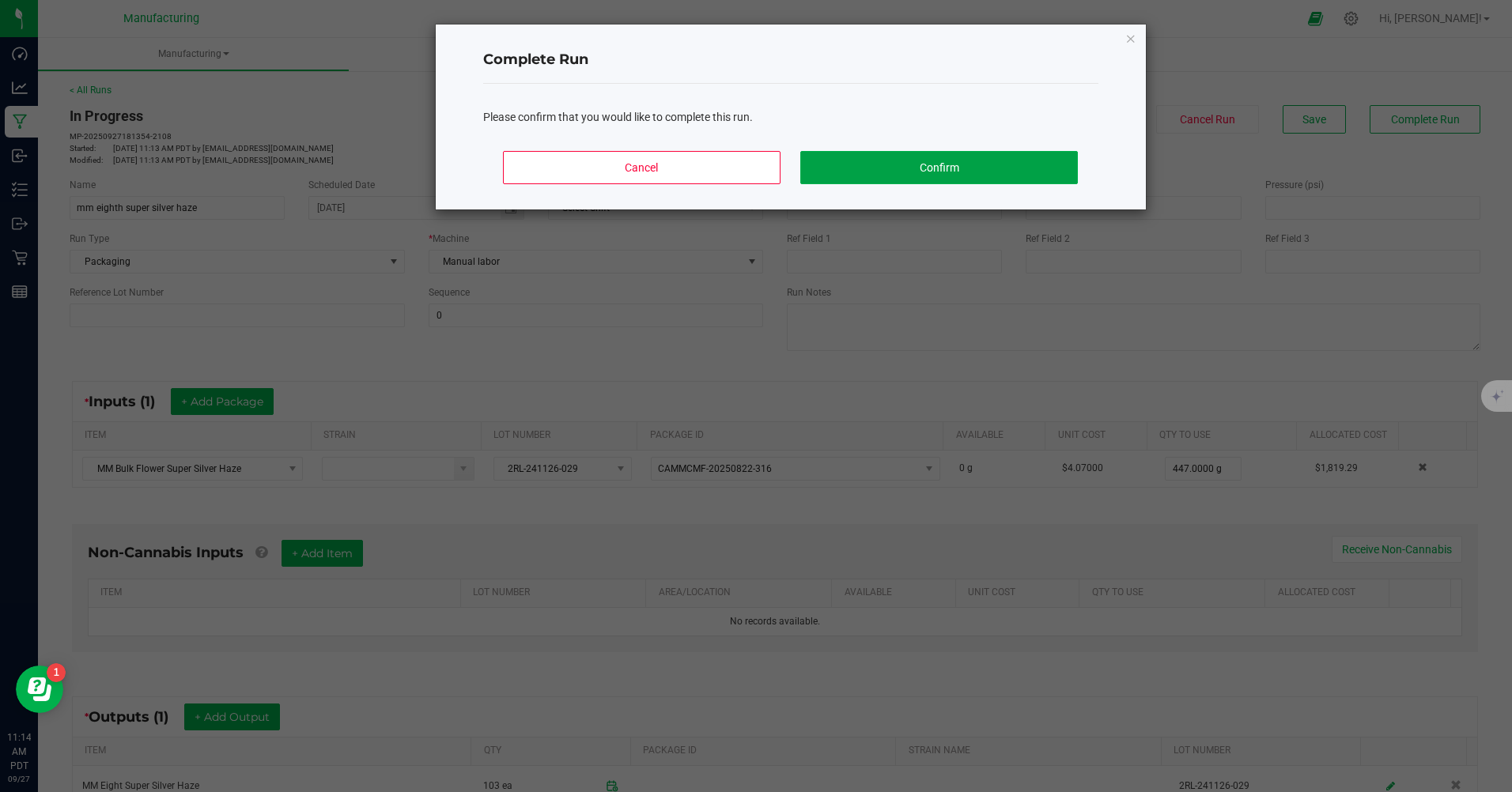
click at [922, 176] on button "Confirm" at bounding box center [939, 168] width 277 height 33
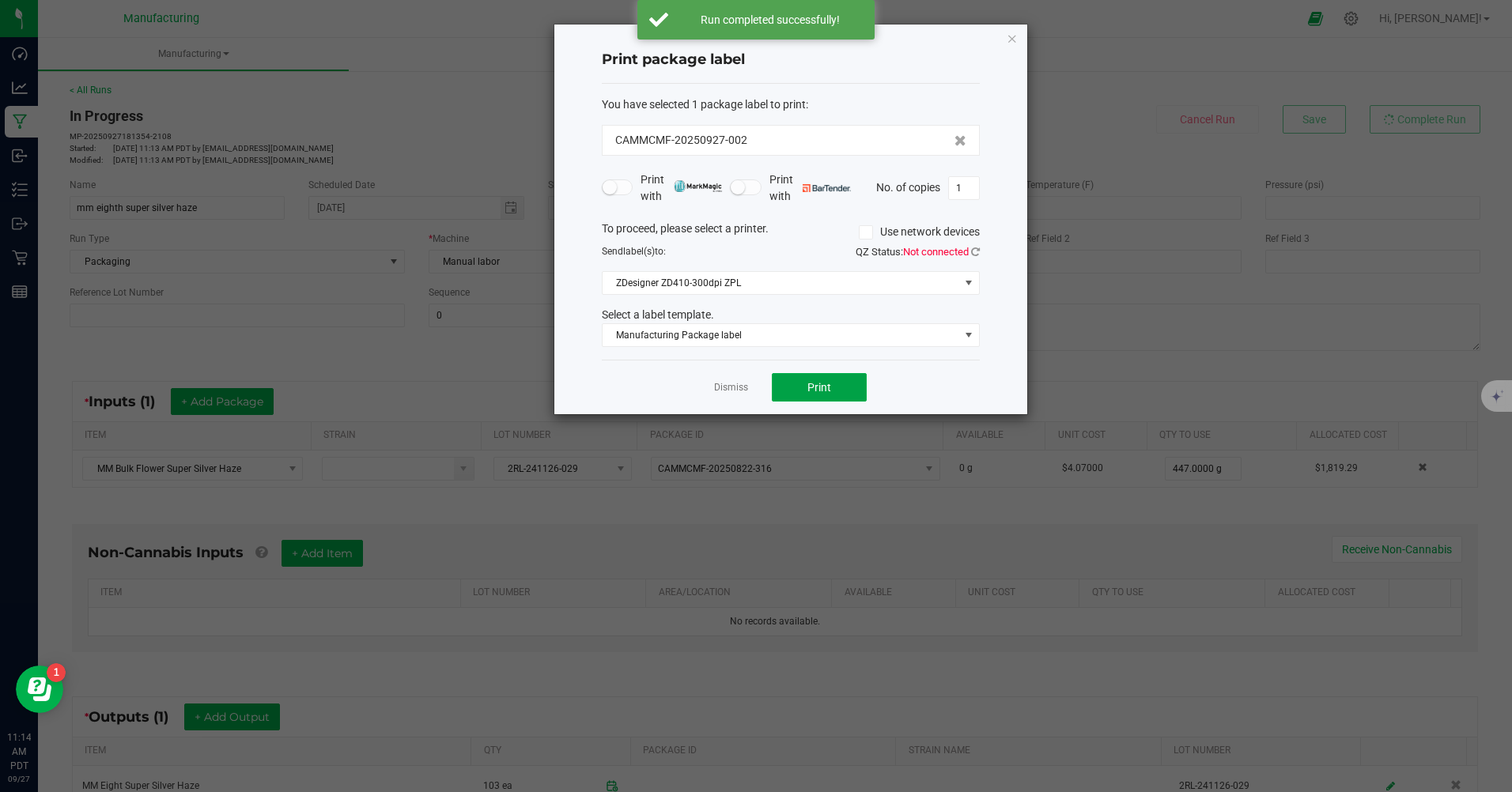
click at [845, 383] on button "Print" at bounding box center [819, 387] width 95 height 29
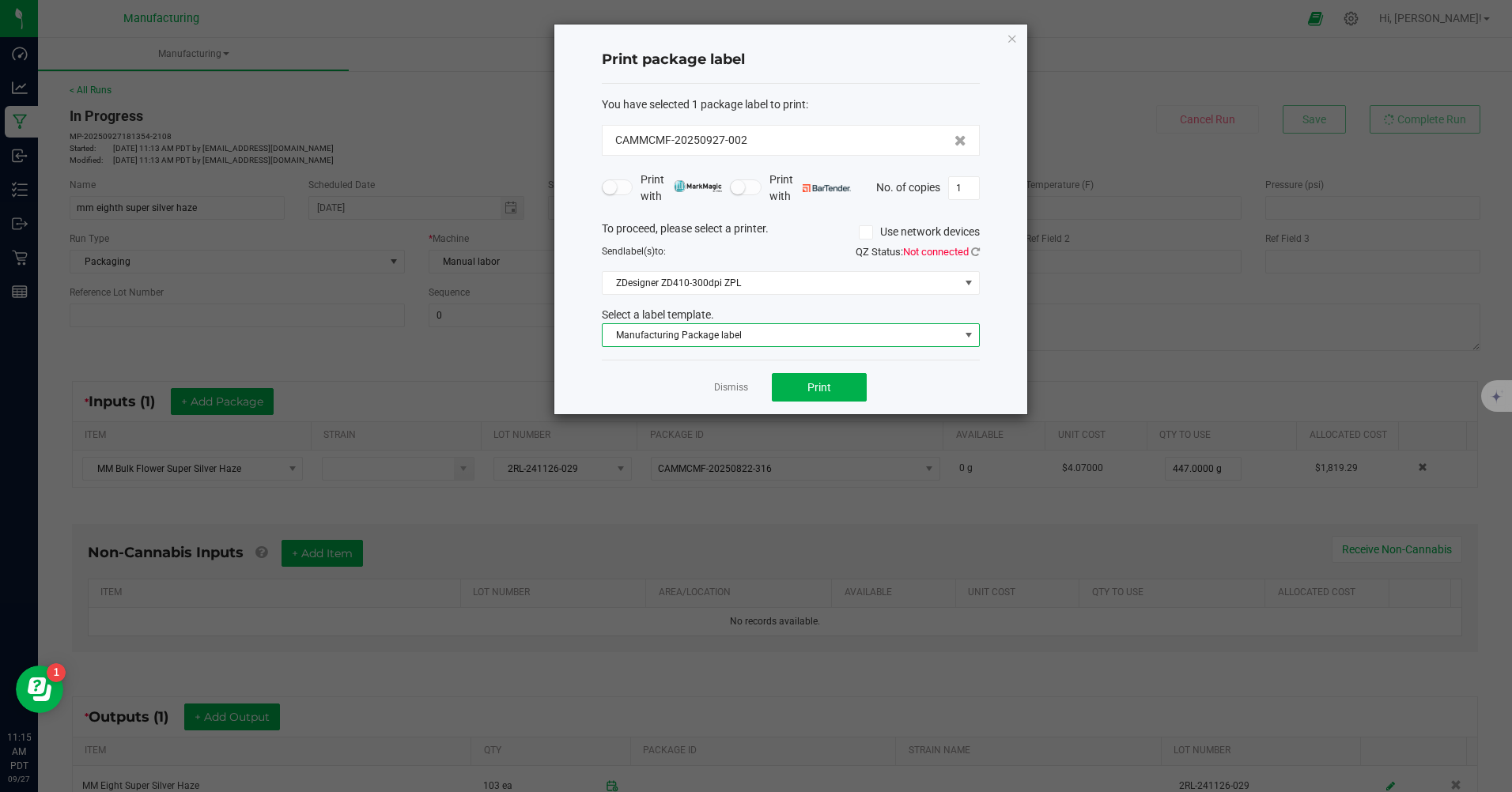
click at [918, 334] on span "Manufacturing Package label" at bounding box center [781, 335] width 356 height 22
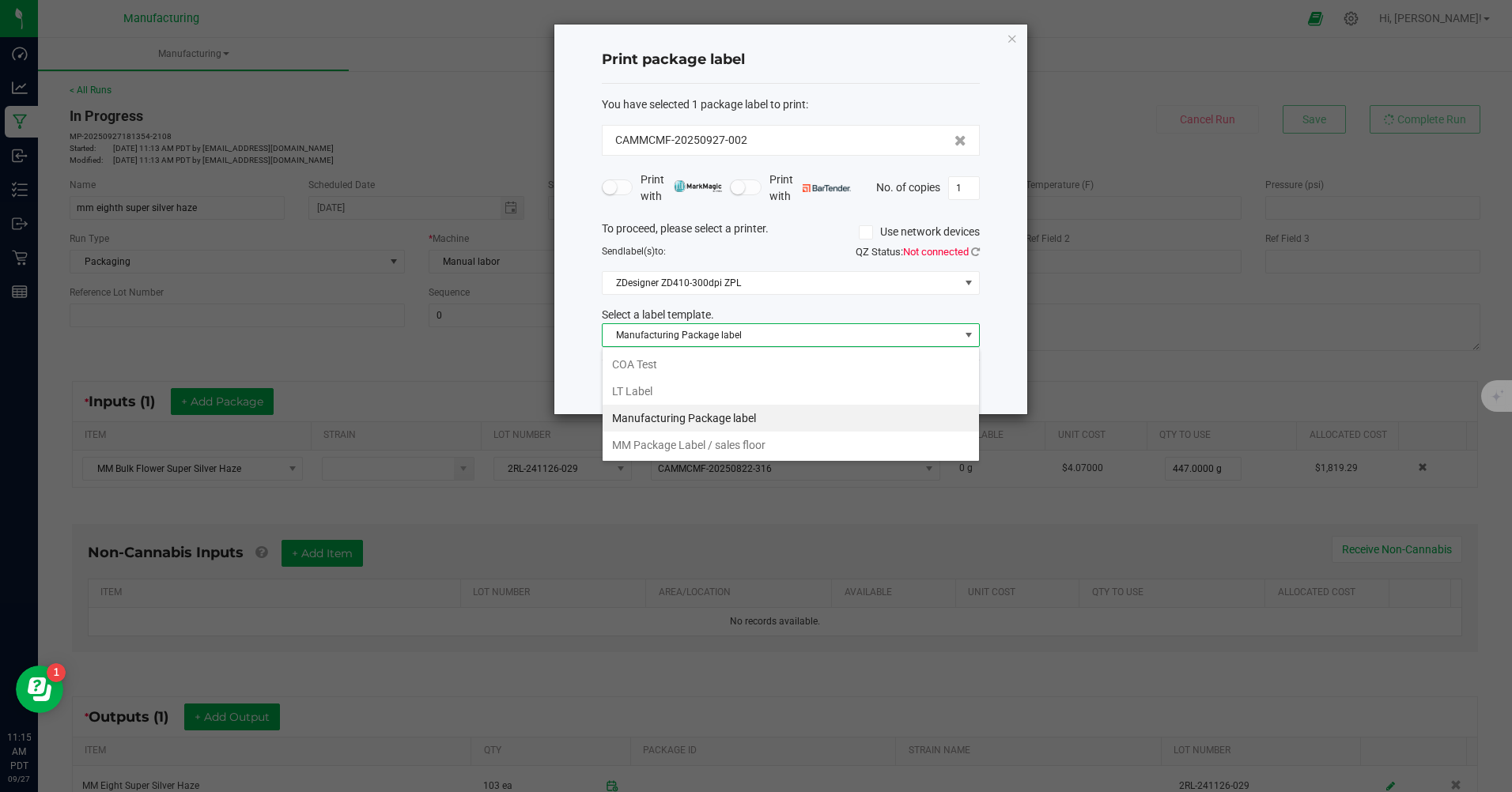
scroll to position [24, 378]
click at [751, 441] on li "MM Package Label / sales floor" at bounding box center [791, 445] width 377 height 27
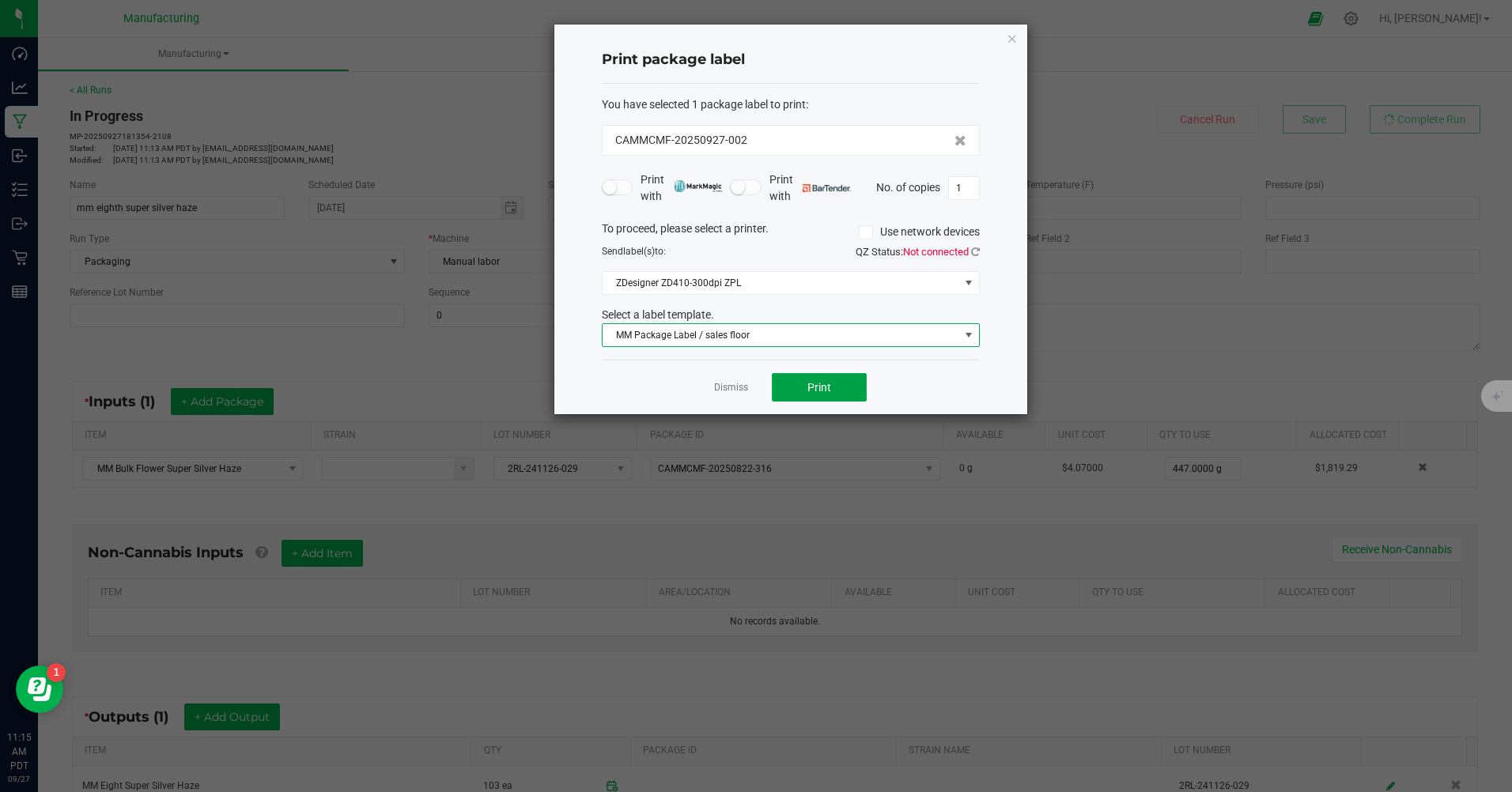
click at [833, 383] on button "Print" at bounding box center [819, 387] width 95 height 29
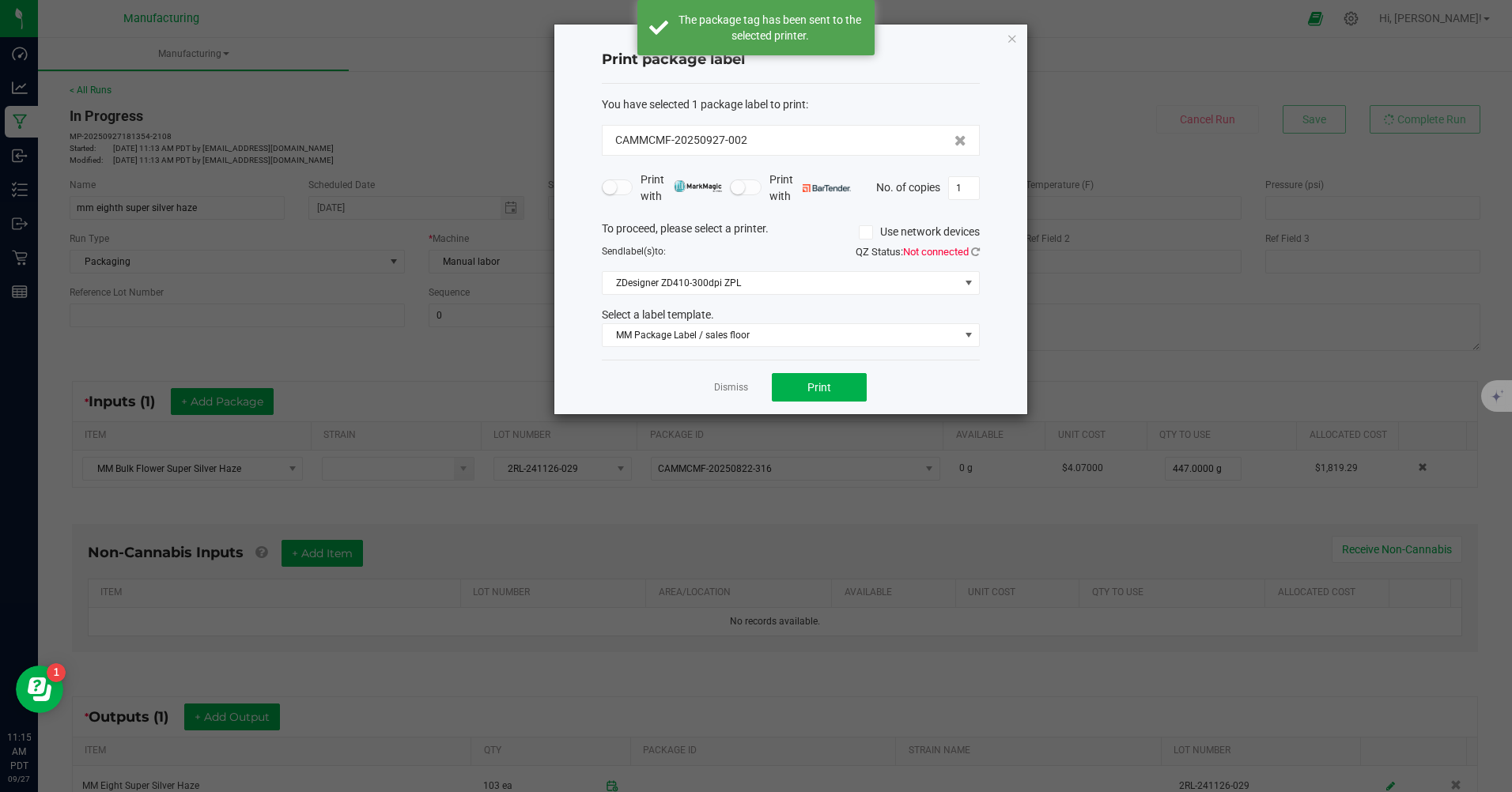
click at [962, 185] on input "1" at bounding box center [964, 188] width 30 height 22
type input "103"
click at [982, 366] on div "Print package label You have selected 1 package label to print : CAMMCMF-202509…" at bounding box center [790, 220] width 473 height 390
click at [837, 390] on button "Print" at bounding box center [819, 387] width 95 height 29
